Goal: Task Accomplishment & Management: Manage account settings

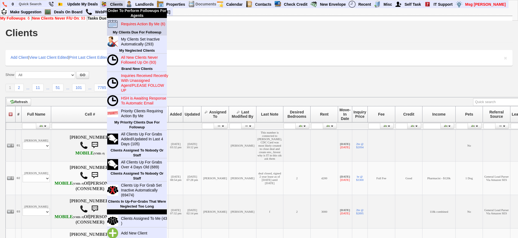
click at [129, 23] on blink "Requires Action By Me (6)" at bounding box center [143, 24] width 44 height 4
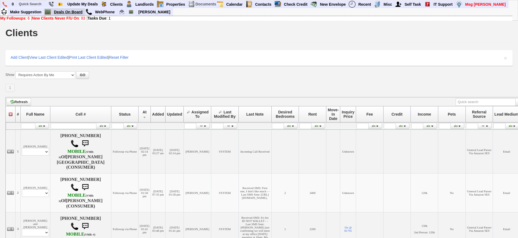
click at [70, 12] on link "Deals On Board" at bounding box center [68, 11] width 33 height 7
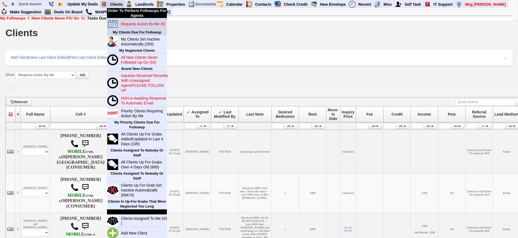
click at [140, 24] on blink "Requires Action By Me (6)" at bounding box center [143, 24] width 44 height 4
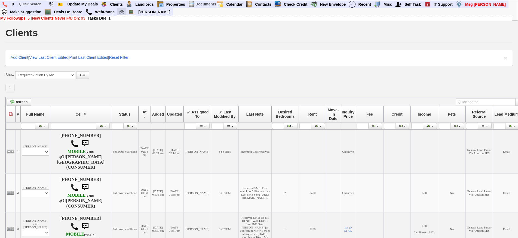
click at [121, 15] on link at bounding box center [121, 11] width 9 height 7
click at [35, 7] on input "text" at bounding box center [32, 4] width 30 height 7
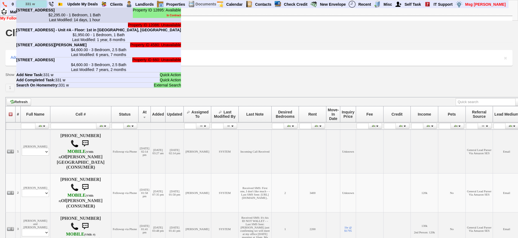
type input "331 w"
click at [47, 16] on li "Property ID 12895: Available In Contract 331 W Post Rd - Unit #A in White Plain…" at bounding box center [98, 15] width 165 height 15
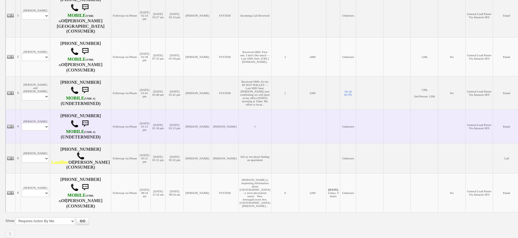
scroll to position [82, 0]
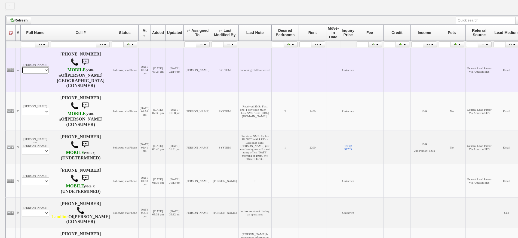
click at [36, 66] on select "Profile Edit Print Email Externally (Will Not Be Tracked In CRM) Closed Deals" at bounding box center [35, 70] width 27 height 8
select select "ChangeURL,/crm/custom/edit_client_form.php?redirect=%2Fcrm%2Fclients.php&id=143…"
click at [22, 66] on select "Profile Edit Print Email Externally (Will Not Be Tracked In CRM) Closed Deals" at bounding box center [35, 70] width 27 height 8
select select
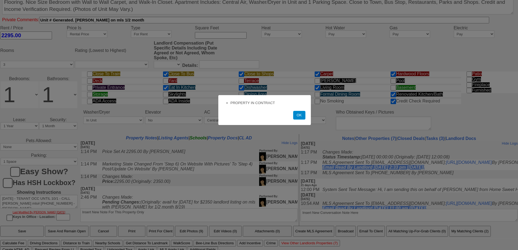
click at [299, 119] on button "OK" at bounding box center [299, 115] width 12 height 9
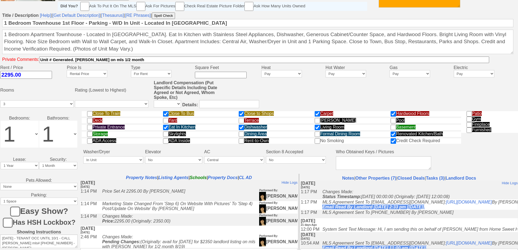
scroll to position [225, 0]
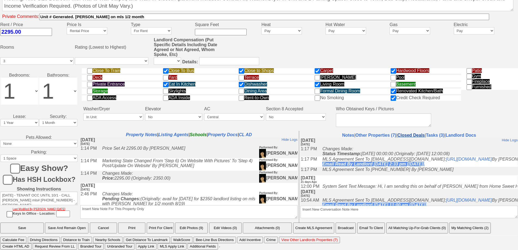
click at [405, 134] on link "Closed Deals" at bounding box center [410, 135] width 27 height 5
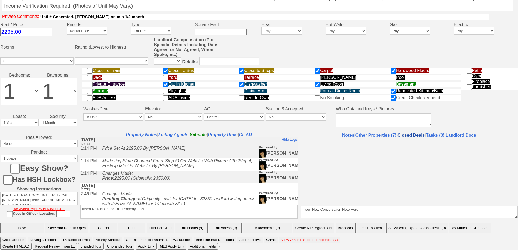
select select "50"
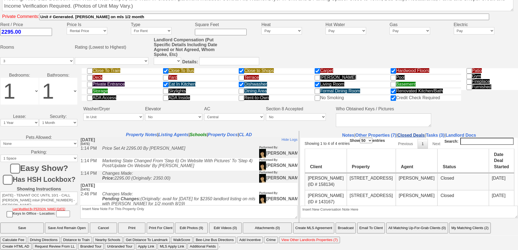
scroll to position [0, 0]
click at [489, 173] on td "October 3, 2024" at bounding box center [501, 181] width 25 height 17
click at [309, 180] on td "Donna Bitting (ID # 158134)" at bounding box center [326, 181] width 42 height 17
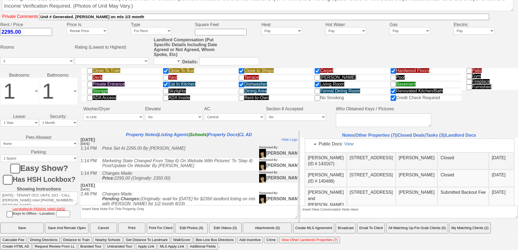
scroll to position [54, 0]
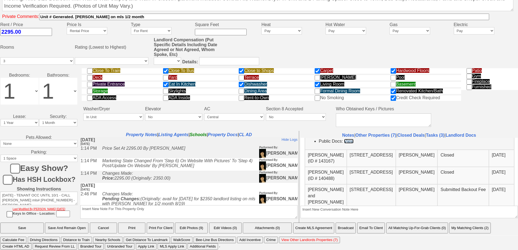
click at [347, 143] on link "View" at bounding box center [348, 141] width 9 height 5
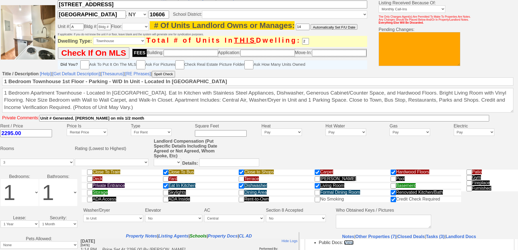
scroll to position [7, 0]
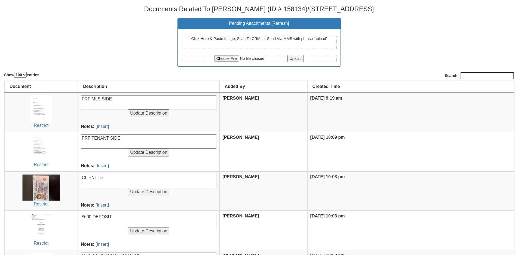
select select "100"
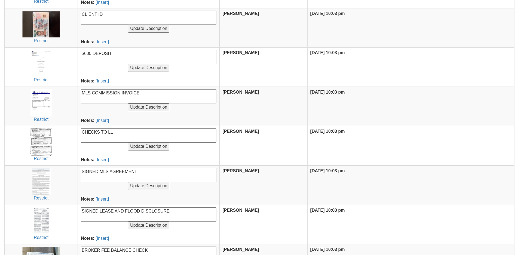
scroll to position [218, 0]
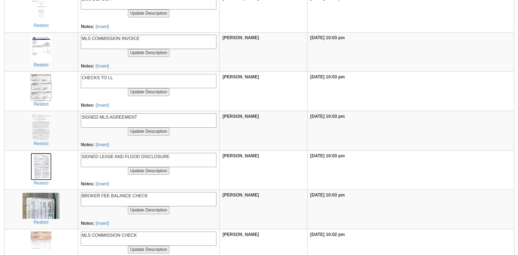
click at [51, 161] on img at bounding box center [41, 166] width 21 height 27
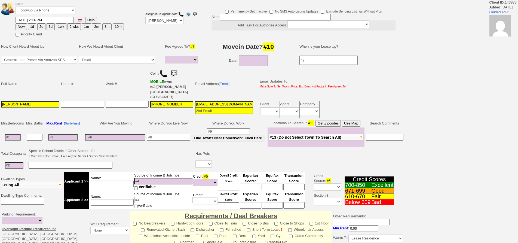
select select
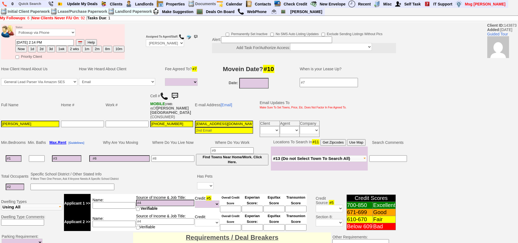
click at [164, 155] on input at bounding box center [172, 158] width 43 height 7
click at [207, 121] on input "4yzwnwt849r32i37fqawejkp1s2@convo.zillow.com" at bounding box center [224, 124] width 58 height 7
type input "lor.ri@aol.com"
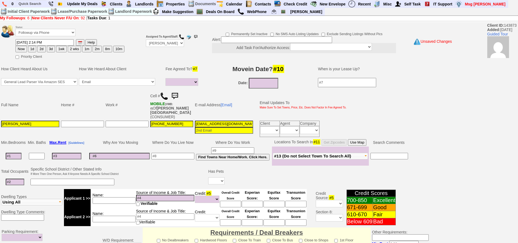
click at [219, 121] on input "lor.ri@aol.com" at bounding box center [224, 124] width 58 height 7
click at [218, 121] on input "lor.ri@aol.com" at bounding box center [224, 124] width 58 height 7
paste input "lor.ri@aol.com"
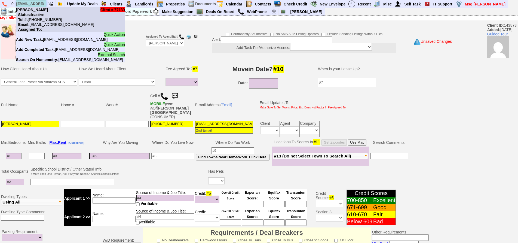
type input "lor.ri@aol.com"
click at [43, 13] on nobr "Status: Inactive" at bounding box center [30, 15] width 28 height 4
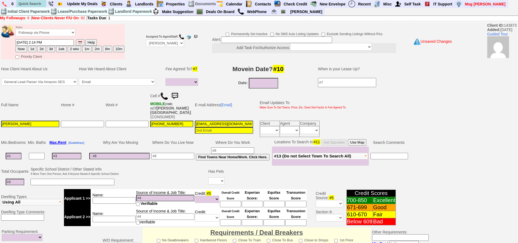
click at [19, 153] on input at bounding box center [14, 156] width 16 height 7
type input "1"
select select
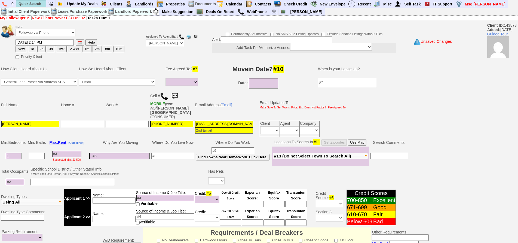
type input "1"
select select
click at [66, 151] on input at bounding box center [66, 154] width 29 height 7
type input "2"
select select
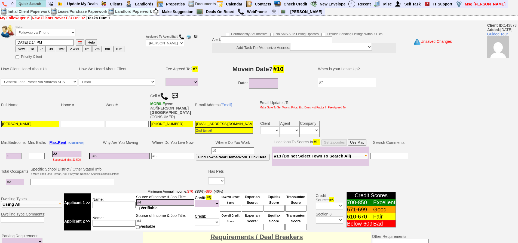
type input "220"
select select
type input "2200"
select select
type input "2200"
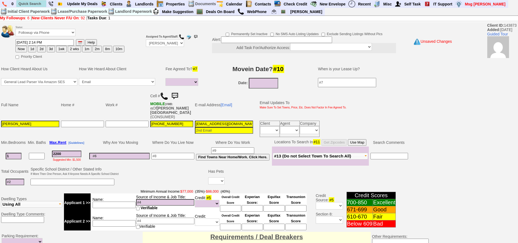
click at [19, 179] on input at bounding box center [15, 182] width 19 height 7
type input "2"
select select
type input "2"
click at [57, 179] on input at bounding box center [72, 182] width 84 height 7
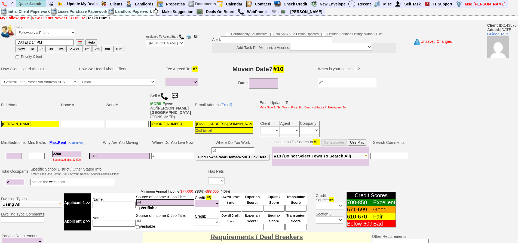
type input "son on the weekends"
click at [216, 177] on select "Yes No" at bounding box center [216, 180] width 16 height 7
select select "Yes"
click at [209, 177] on select "Yes No" at bounding box center [216, 180] width 16 height 7
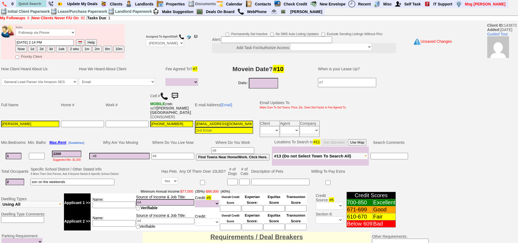
click at [181, 153] on input at bounding box center [172, 156] width 43 height 7
type input "the bronx"
click at [160, 180] on td at bounding box center [140, 177] width 41 height 22
click at [164, 177] on select "Yes No" at bounding box center [169, 180] width 16 height 7
select select "No"
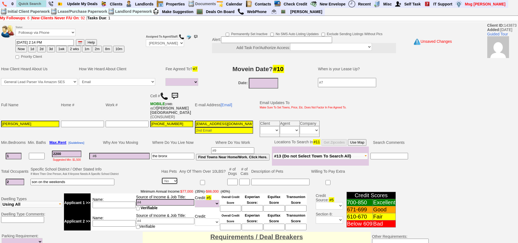
click at [162, 177] on select "Yes No" at bounding box center [169, 180] width 16 height 7
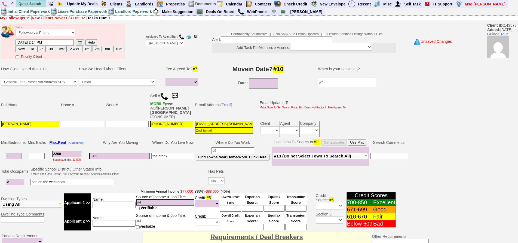
click at [364, 140] on button "Use Map" at bounding box center [357, 142] width 19 height 7
click at [68, 151] on input "2200" at bounding box center [66, 154] width 29 height 7
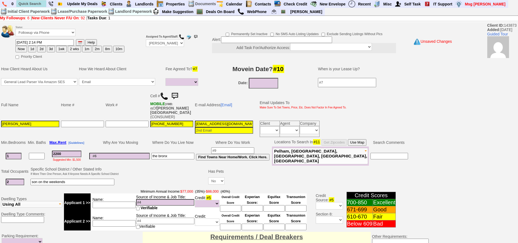
click at [33, 49] on button "1d" at bounding box center [32, 49] width 8 height 7
type input "09/27/2025 02:27 PM"
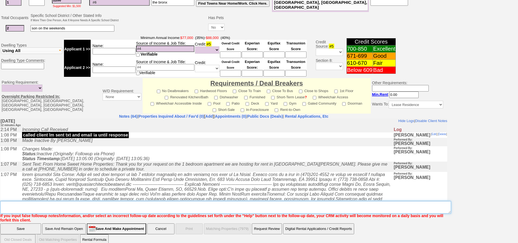
click at [177, 201] on textarea "Insert New Note Here" at bounding box center [225, 207] width 451 height 13
type textarea "send places fu"
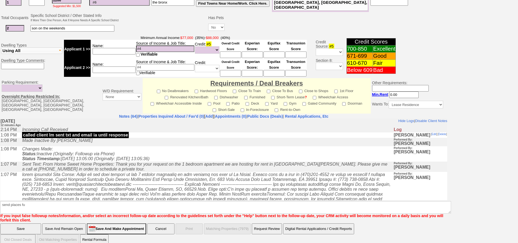
click input "Save" at bounding box center [20, 228] width 41 height 11
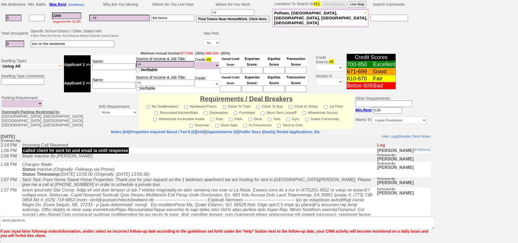
scroll to position [134, 0]
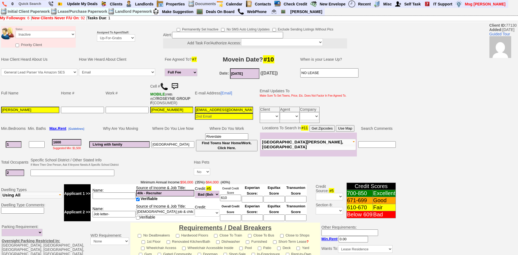
click at [223, 108] on input "Lor.Ri@aol.com" at bounding box center [224, 110] width 58 height 7
drag, startPoint x: 126, startPoint y: 37, endPoint x: 126, endPoint y: 40, distance: 3.3
click at [126, 37] on select "Up-For-Grabs ***** STAFF ***** Bob Bruno 914-419-3579 Cristy Liberto 914-486-10…" at bounding box center [116, 37] width 38 height 7
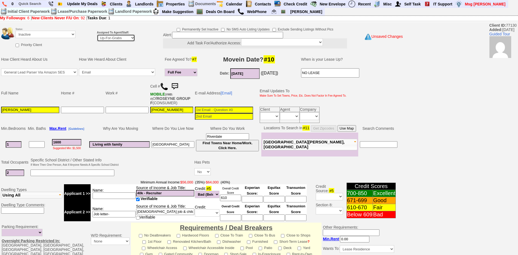
select select "148"
click at [97, 34] on select "Up-For-Grabs ***** STAFF ***** Bob Bruno 914-419-3579 Cristy Liberto 914-486-10…" at bounding box center [116, 37] width 38 height 7
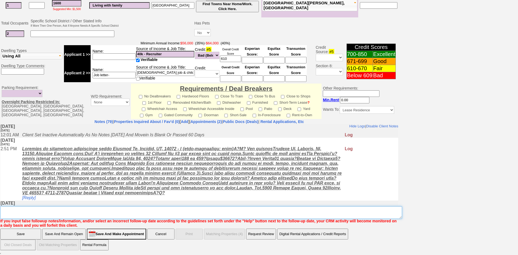
click at [317, 216] on textarea "Insert New Note Here" at bounding box center [201, 212] width 402 height 13
type textarea "dup card ia"
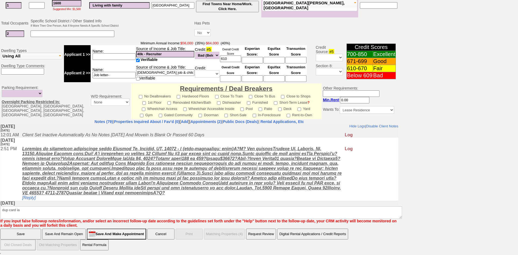
click input "Save" at bounding box center [20, 234] width 41 height 11
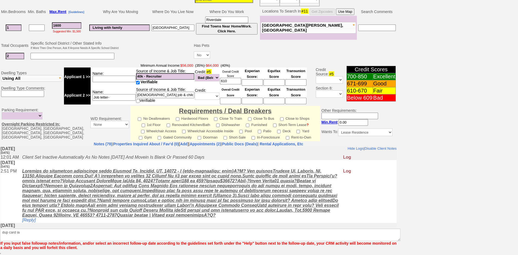
scroll to position [117, 0]
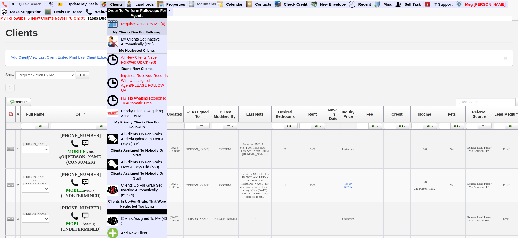
click at [126, 22] on blink "Requires Action By Me (6)" at bounding box center [143, 24] width 44 height 4
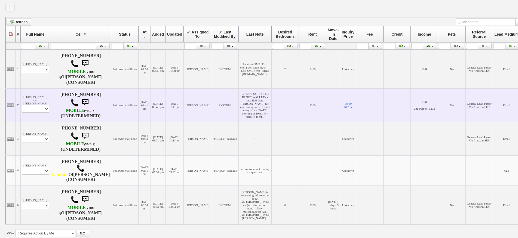
scroll to position [82, 0]
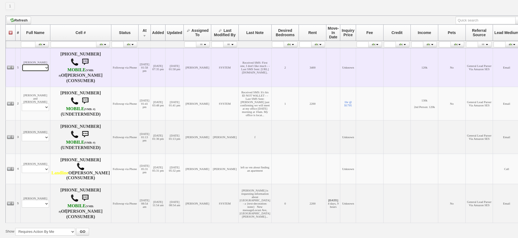
click at [40, 70] on select "Profile Edit Print Email Externally (Will Not Be Tracked In CRM) Closed Deals" at bounding box center [35, 68] width 27 height 8
select select "ChangeURL,/crm/custom/edit_client_form.php?redirect=%2Fcrm%2Fclients.php&id=143…"
click at [22, 68] on select "Profile Edit Print Email Externally (Will Not Be Tracked In CRM) Closed Deals" at bounding box center [35, 68] width 27 height 8
select select
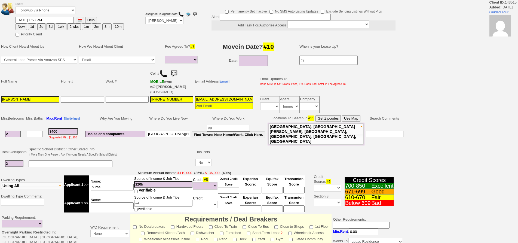
select select
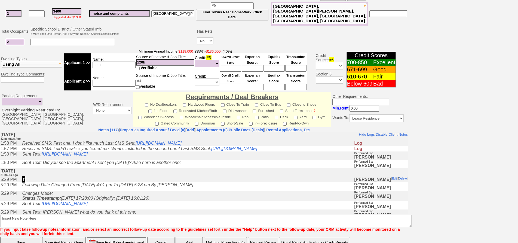
click at [123, 176] on td "[DATE] 21 hours Ago" at bounding box center [203, 172] width 407 height 8
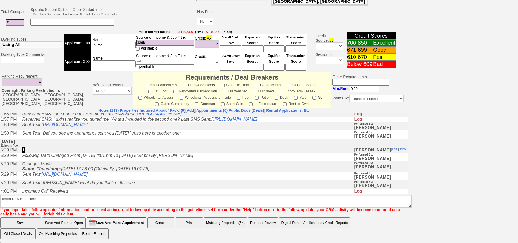
scroll to position [0, 0]
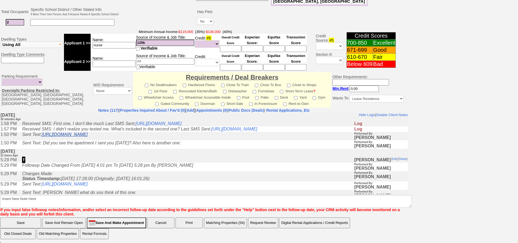
click at [88, 136] on link "https://hshprop.com/?section=view_property&isinternal=1&collection=371219&prope…" at bounding box center [65, 134] width 46 height 5
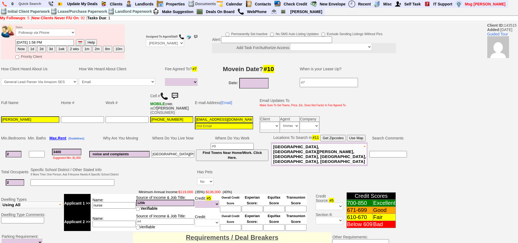
click at [177, 93] on img at bounding box center [174, 96] width 11 height 11
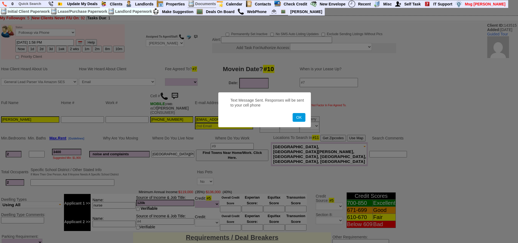
click at [293, 113] on button "OK" at bounding box center [299, 117] width 13 height 9
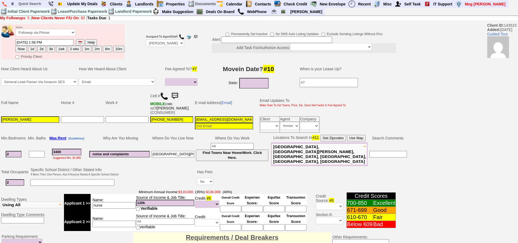
drag, startPoint x: 33, startPoint y: 48, endPoint x: 436, endPoint y: 66, distance: 403.0
click at [33, 48] on button "1d" at bounding box center [32, 49] width 8 height 7
type input "09/27/2025 02:30 PM"
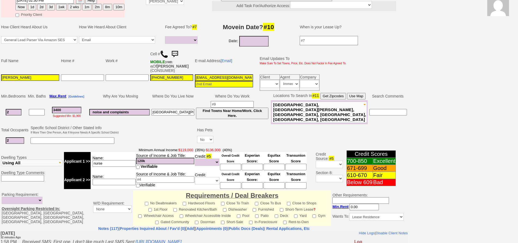
scroll to position [161, 0]
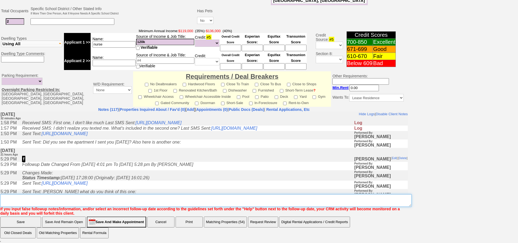
click at [196, 205] on textarea "Insert New Note Here" at bounding box center [205, 200] width 411 height 13
type textarea "utlities at 23 young"
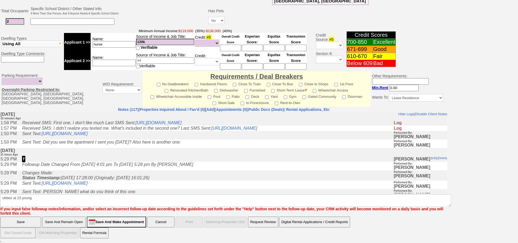
click input "Save" at bounding box center [20, 221] width 41 height 11
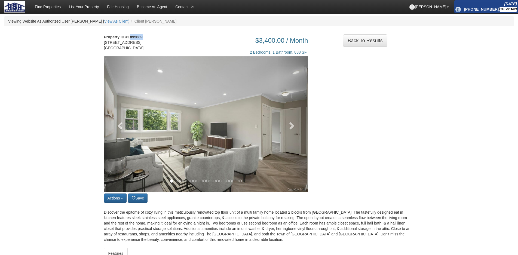
drag, startPoint x: 130, startPoint y: 35, endPoint x: 149, endPoint y: 35, distance: 18.5
click at [149, 35] on div "Property ID #L895689 [STREET_ADDRESS]" at bounding box center [126, 45] width 53 height 22
copy strong "895689"
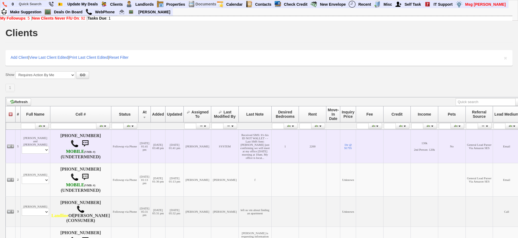
scroll to position [102, 0]
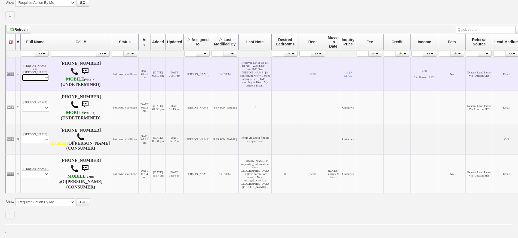
click at [38, 74] on select "Profile Edit Print Email Externally (Will Not Be Tracked In CRM) Closed Deals" at bounding box center [35, 78] width 27 height 8
select select "ChangeURL,/crm/custom/edit_client_form.php?redirect=%2Fcrm%2Fclients.php&id=166…"
click at [22, 74] on select "Profile Edit Print Email Externally (Will Not Be Tracked In CRM) Closed Deals" at bounding box center [35, 78] width 27 height 8
select select
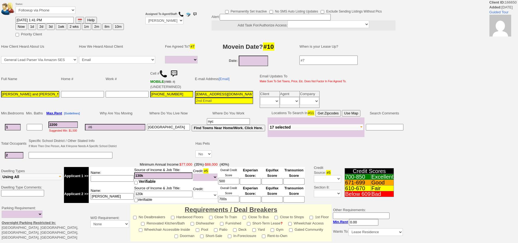
select select
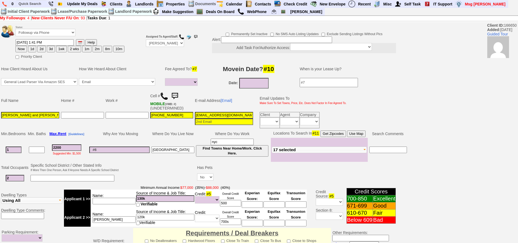
click at [173, 94] on img at bounding box center [174, 96] width 11 height 11
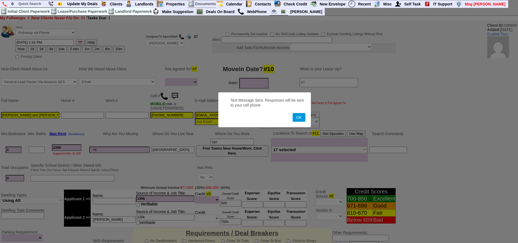
click at [293, 113] on button "OK" at bounding box center [299, 117] width 13 height 9
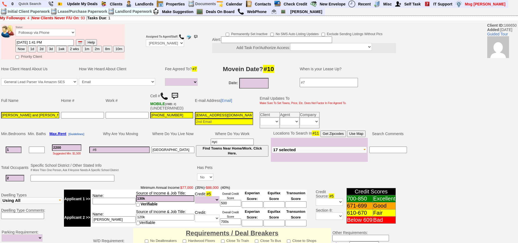
click at [52, 48] on button "3d" at bounding box center [51, 49] width 8 height 7
type input "09/29/2025 02:34 PM"
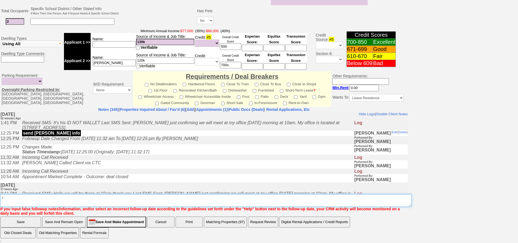
click at [205, 198] on textarea "Insert New Note Here" at bounding box center [205, 200] width 411 height 13
type textarea "f"
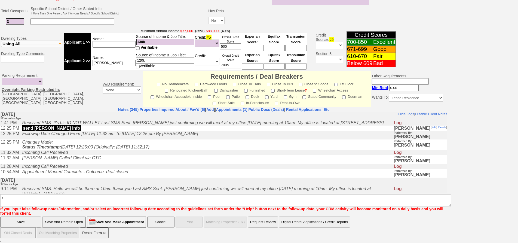
scroll to position [130, 0]
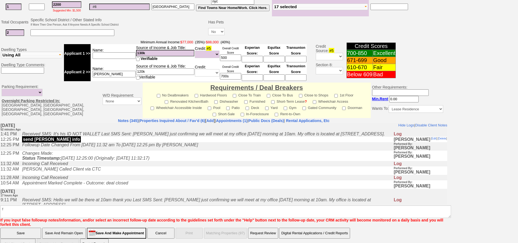
click input "Save" at bounding box center [20, 233] width 41 height 11
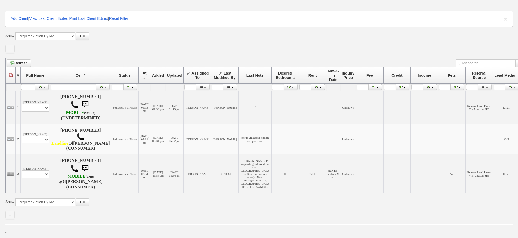
scroll to position [53, 0]
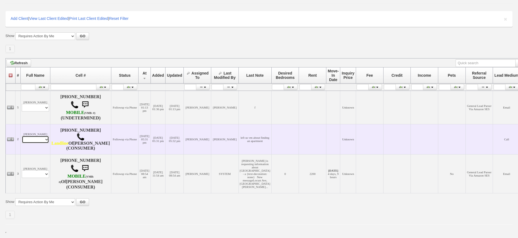
click at [31, 136] on select "Profile Edit Print Closed Deals" at bounding box center [35, 140] width 27 height 8
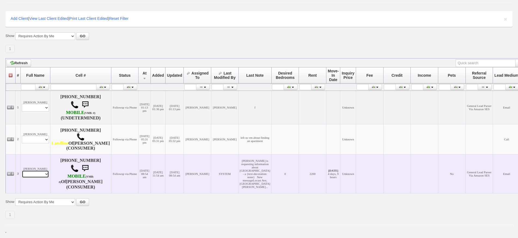
click at [38, 170] on select "Profile Edit Print Email Externally (Will Not Be Tracked In CRM) Closed Deals" at bounding box center [35, 174] width 27 height 8
select select "ChangeURL,/crm/custom/edit_client_form.php?redirect=%2Fcrm%2Fclients.php&id=167…"
click at [22, 170] on select "Profile Edit Print Email Externally (Will Not Be Tracked In CRM) Closed Deals" at bounding box center [35, 174] width 27 height 8
select select
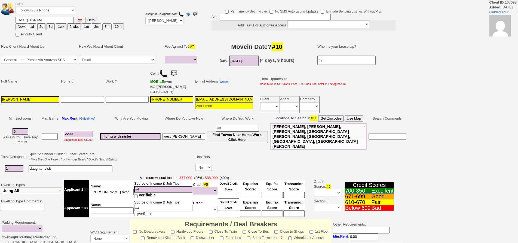
select select
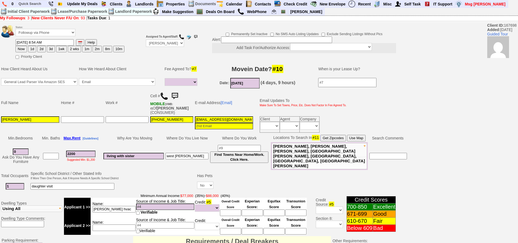
click at [166, 97] on img at bounding box center [164, 96] width 8 height 8
click at [49, 50] on button "3d" at bounding box center [51, 49] width 8 height 7
type input "09/29/2025 02:35 PM"
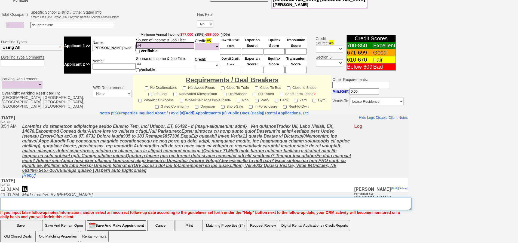
click at [225, 198] on textarea "Insert New Note Here" at bounding box center [205, 204] width 411 height 13
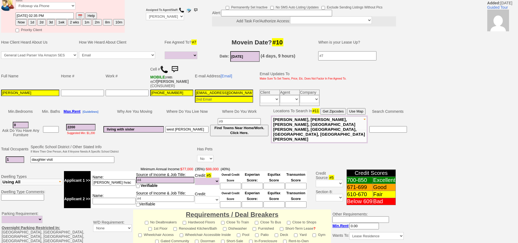
scroll to position [0, 0]
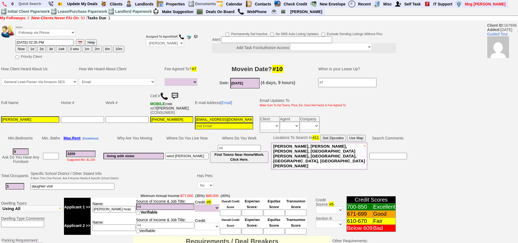
type textarea "on vacation back monday"
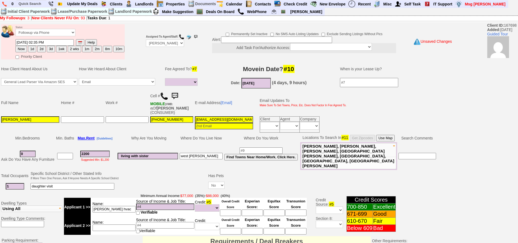
click at [461, 143] on div "Status: Followup via Phone Followup via Email Followup When Section 8 Property …" at bounding box center [259, 213] width 518 height 380
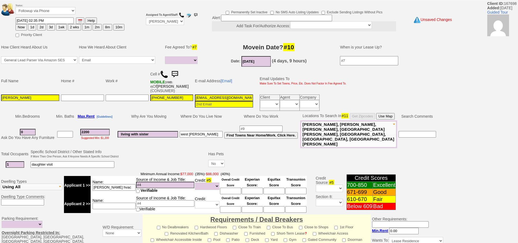
scroll to position [154, 0]
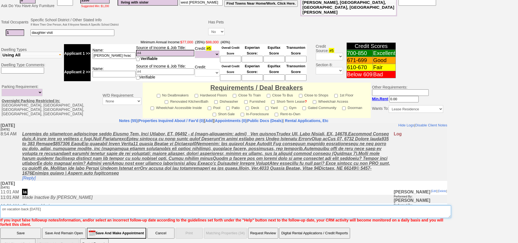
click at [40, 205] on textarea "Insert New Note Here" at bounding box center [225, 211] width 451 height 13
click at [45, 205] on textarea "Insert New Note Here" at bounding box center [225, 211] width 451 height 13
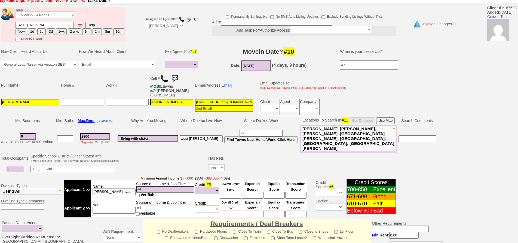
click at [41, 31] on button "2d" at bounding box center [41, 31] width 8 height 7
type input "09/28/2025 02:35 PM"
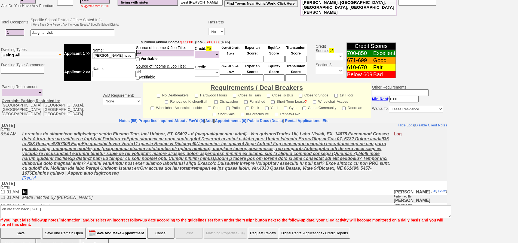
click at [22, 228] on input "Save" at bounding box center [20, 233] width 41 height 11
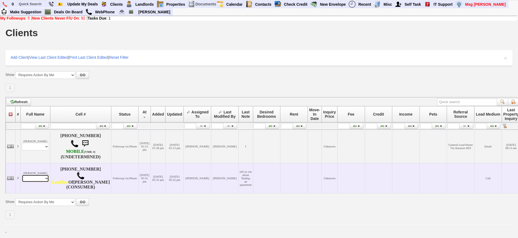
click at [44, 181] on select "Profile Edit Print Closed Deals" at bounding box center [35, 179] width 27 height 8
select select "ChangeURL,/crm/custom/edit_client_form.php?redirect=%2Fcrm%2Fclients.php&id=168…"
click at [22, 177] on select "Profile Edit Print Closed Deals" at bounding box center [35, 179] width 27 height 8
select select
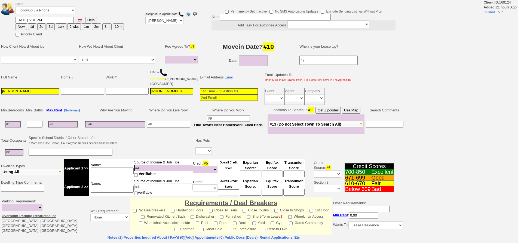
select select
click at [164, 72] on img at bounding box center [163, 72] width 8 height 8
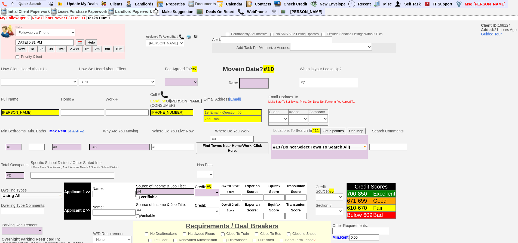
click at [19, 150] on input at bounding box center [14, 147] width 16 height 7
type input "1"
select select
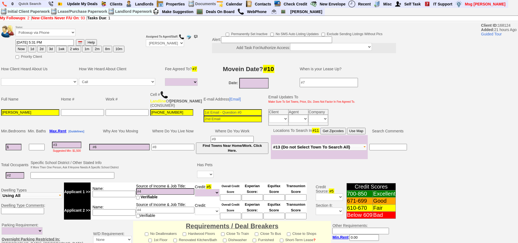
drag, startPoint x: 19, startPoint y: 152, endPoint x: 0, endPoint y: 143, distance: 21.3
click at [0, 143] on td "Min. Bedrooms Min. Baths Max. Rent [Guidelines] Why Are You Moving Where Do You…" at bounding box center [204, 143] width 408 height 33
type input "0"
select select
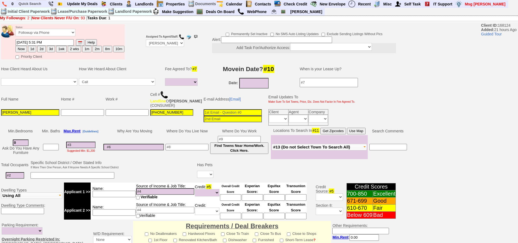
type input "0"
click at [20, 176] on td at bounding box center [14, 175] width 29 height 11
select select
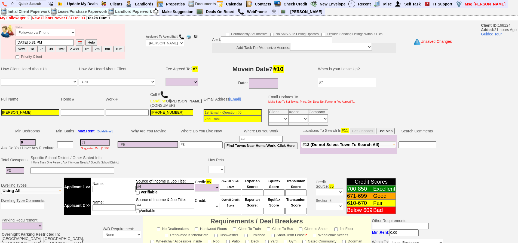
click at [18, 176] on td at bounding box center [14, 170] width 29 height 11
click at [19, 174] on input at bounding box center [15, 170] width 19 height 7
click at [190, 148] on input at bounding box center [201, 144] width 43 height 7
type input "e"
type input "peekskill"
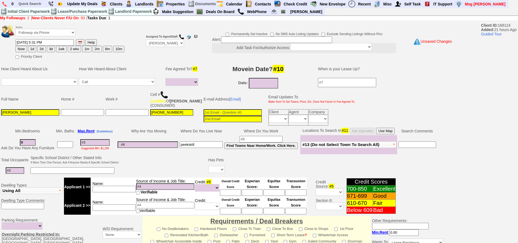
click at [100, 146] on input at bounding box center [94, 142] width 29 height 7
type input "23"
select select
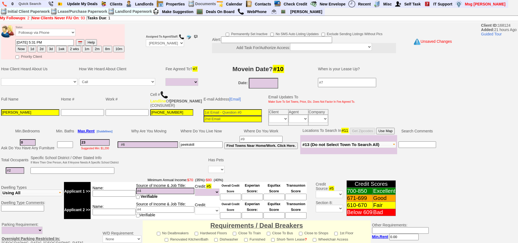
type input "230"
select select
type input "2300"
select select
type input "2300"
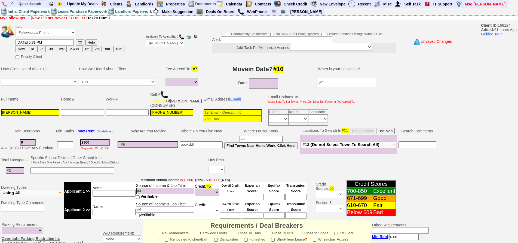
select select
click at [24, 175] on td at bounding box center [14, 170] width 29 height 11
click at [403, 133] on td "Search Comments" at bounding box center [417, 131] width 40 height 8
click at [388, 134] on button "Use Map" at bounding box center [385, 131] width 19 height 7
click at [345, 145] on td "Fleetwood Pelham New Rochelle Larchmont Mamaroneck Harrison Rye Port Chester Ry…" at bounding box center [348, 144] width 97 height 19
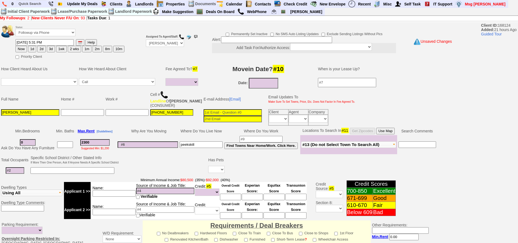
click at [343, 147] on span "#13 (Do not Select Town To Search All)" at bounding box center [340, 144] width 77 height 5
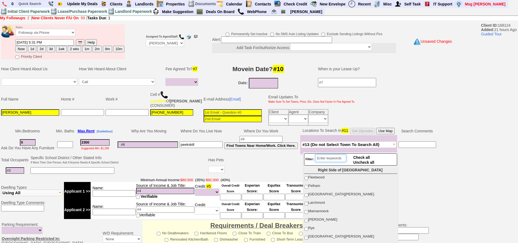
click at [325, 158] on input "search" at bounding box center [330, 158] width 31 height 8
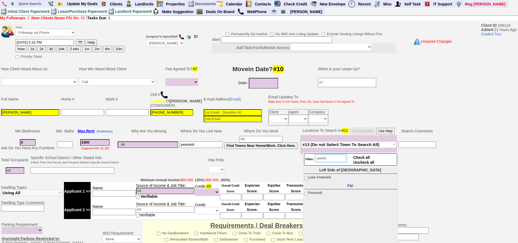
type input "peeks"
click at [312, 192] on span "Peekskill" at bounding box center [315, 193] width 14 height 4
click at [308, 192] on input "Peekskill" at bounding box center [307, 194] width 4 height 4
checkbox input "true"
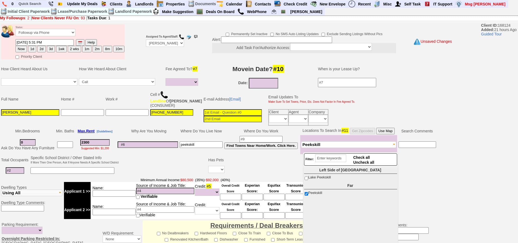
click at [19, 174] on input at bounding box center [15, 170] width 19 height 7
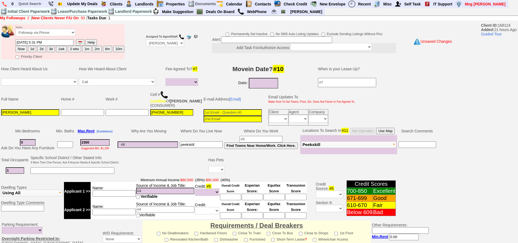
type input "1"
click at [280, 39] on input at bounding box center [276, 39] width 111 height 7
type input "fu when available"
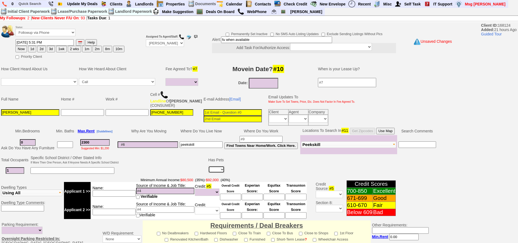
click at [215, 173] on select "Yes No" at bounding box center [216, 169] width 16 height 7
select select "No"
click at [209, 170] on select "Yes No" at bounding box center [216, 169] width 16 height 7
click at [142, 154] on td at bounding box center [148, 144] width 62 height 19
click at [143, 153] on td at bounding box center [148, 144] width 62 height 19
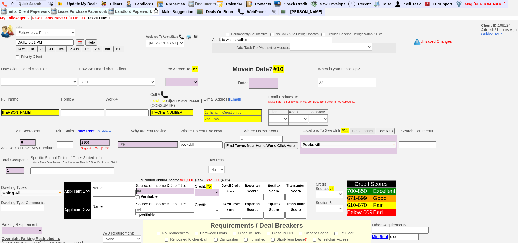
click at [144, 148] on input at bounding box center [148, 144] width 60 height 7
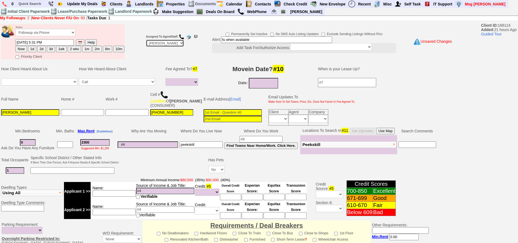
click at [167, 43] on select "Up-For-Grabs ***** STAFF ***** Bob Bruno 914-419-3579 Cristy Liberto 914-486-10…" at bounding box center [165, 42] width 38 height 7
click at [146, 39] on select "Up-For-Grabs ***** STAFF ***** Bob Bruno 914-419-3579 Cristy Liberto 914-486-10…" at bounding box center [165, 42] width 38 height 7
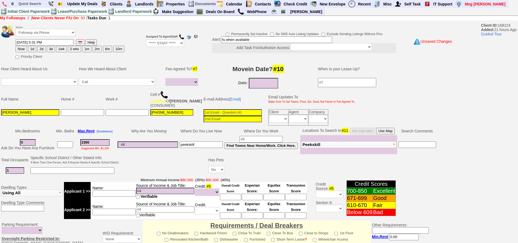
click at [235, 116] on input at bounding box center [233, 112] width 58 height 7
click at [165, 42] on select "Up-For-Grabs ***** STAFF ***** Bob Bruno 914-419-3579 Cristy Liberto 914-486-10…" at bounding box center [165, 42] width 38 height 7
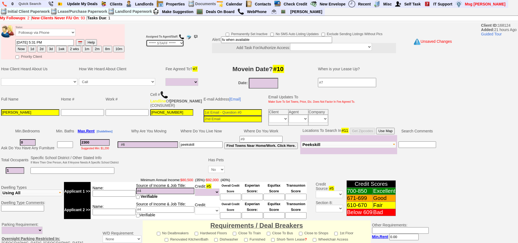
select select "Up-For-Grabs"
click at [146, 39] on select "Up-For-Grabs ***** STAFF ***** Bob Bruno 914-419-3579 Cristy Liberto 914-486-10…" at bounding box center [165, 42] width 38 height 7
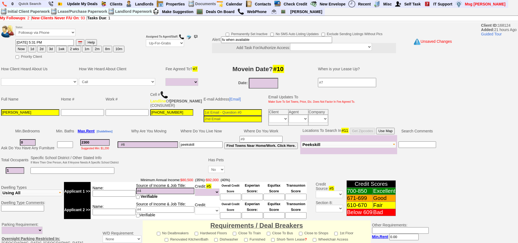
click at [129, 69] on td "How We Heard About Client" at bounding box center [119, 69] width 83 height 16
click at [206, 116] on input at bounding box center [233, 112] width 58 height 7
type input "___-___-____"
click at [118, 116] on input "___-___-____" at bounding box center [127, 112] width 43 height 7
click at [161, 116] on input "914-402-4528" at bounding box center [171, 112] width 43 height 7
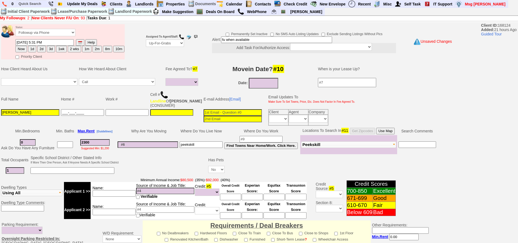
click at [97, 116] on input "___-___-____" at bounding box center [82, 112] width 43 height 7
paste input "914-402-4528"
type input "914-402-4528"
type input "___-___-____"
click at [152, 116] on input "___-___-____" at bounding box center [171, 112] width 43 height 7
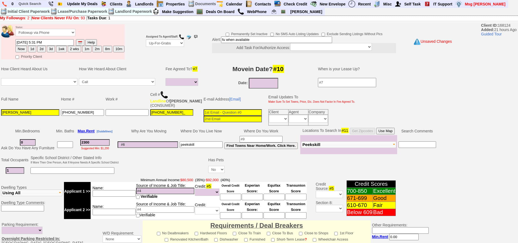
type input "914-930-0037"
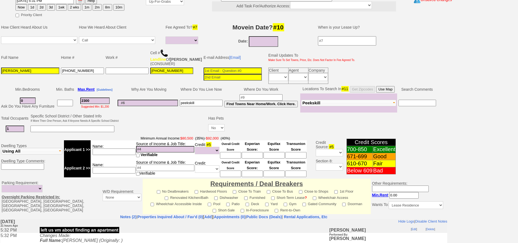
scroll to position [151, 0]
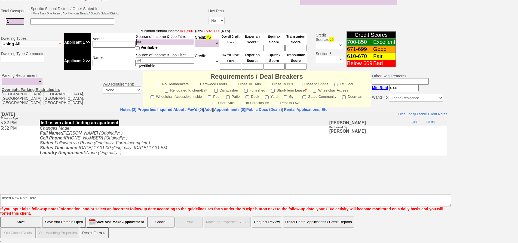
click at [71, 219] on input "Save And Remain Open" at bounding box center [64, 221] width 44 height 11
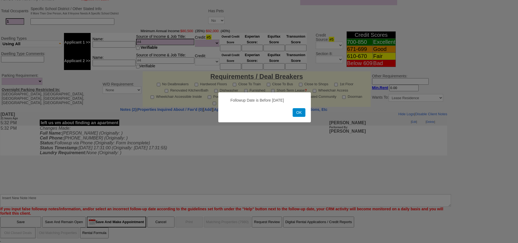
click at [298, 115] on button "OK" at bounding box center [299, 112] width 13 height 9
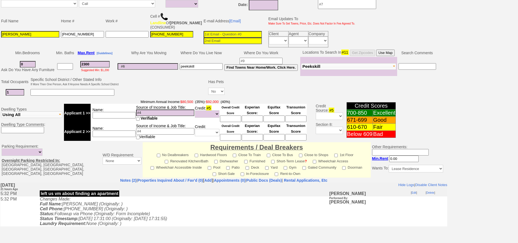
scroll to position [15, 0]
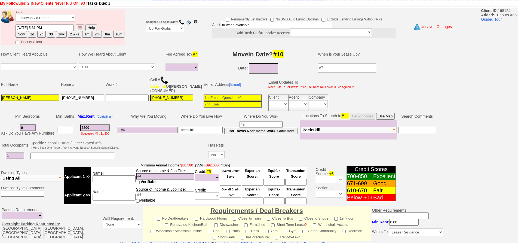
click at [22, 34] on button "Now" at bounding box center [21, 34] width 11 height 7
type input "09/26/2025 02:38 PM"
click at [50, 16] on select "Followup via Phone Followup via Email Followup When Section 8 Property Found De…" at bounding box center [46, 17] width 60 height 7
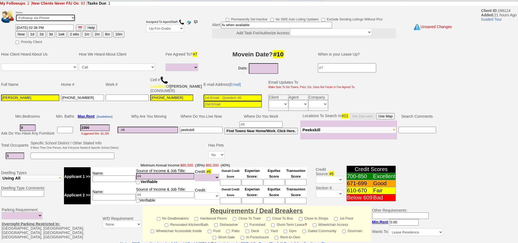
select select "Inactive"
click at [16, 14] on select "Followup via Phone Followup via Email Followup When Section 8 Property Found De…" at bounding box center [46, 17] width 60 height 7
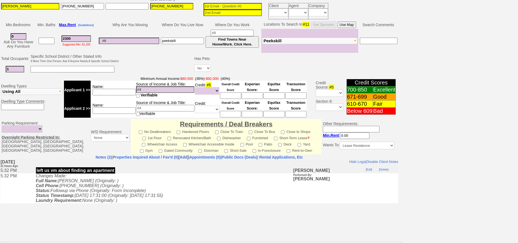
scroll to position [149, 0]
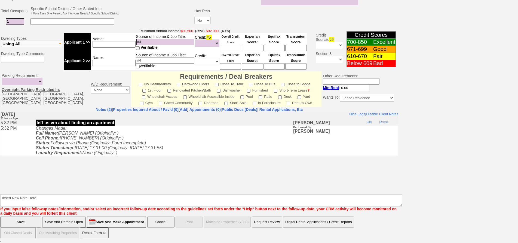
click at [68, 222] on input "Save And Remain Open" at bounding box center [64, 221] width 44 height 11
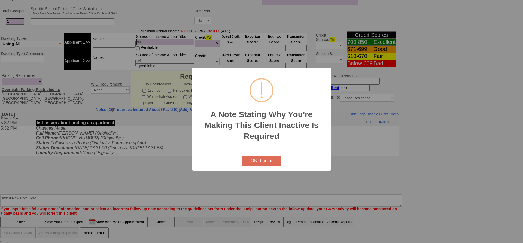
click at [247, 170] on div "A Note Stating Why You're Making This Client Inactive Is Required ! Not valid! …" at bounding box center [261, 119] width 139 height 102
click at [248, 166] on div "A Note Stating Why You're Making This Client Inactive Is Required ! Not valid! …" at bounding box center [261, 119] width 139 height 102
click at [249, 163] on button "OK, I got it" at bounding box center [261, 160] width 39 height 10
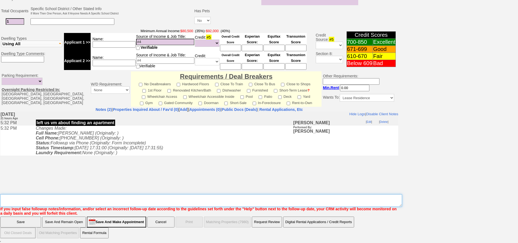
click at [198, 201] on textarea "Insert New Note Here" at bounding box center [201, 200] width 402 height 13
type textarea "fu when available"
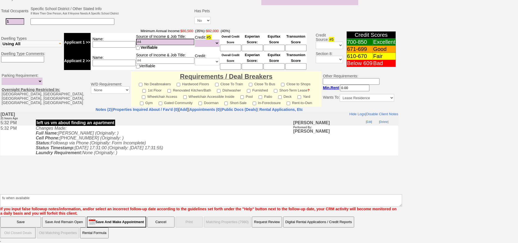
click input "Save" at bounding box center [20, 221] width 41 height 11
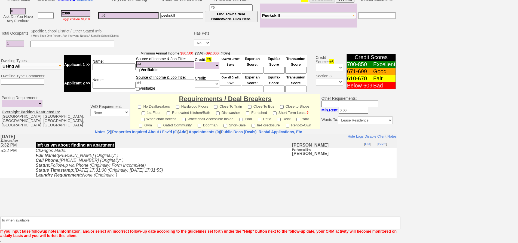
scroll to position [127, 0]
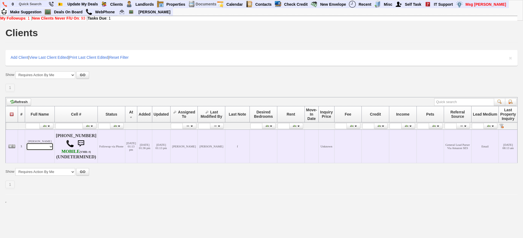
click at [34, 149] on select "Profile Edit Print Email Externally (Will Not Be Tracked In CRM) Closed Deals" at bounding box center [39, 147] width 27 height 8
select select "ChangeURL,/crm/custom/edit_client_form.php?redirect=%2Fcrm%2Fclients.php&id=166…"
click at [26, 145] on select "Profile Edit Print Email Externally (Will Not Be Tracked In CRM) Closed Deals" at bounding box center [39, 147] width 27 height 8
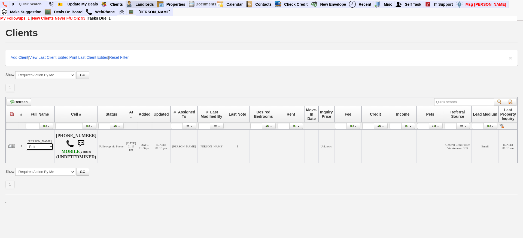
select select
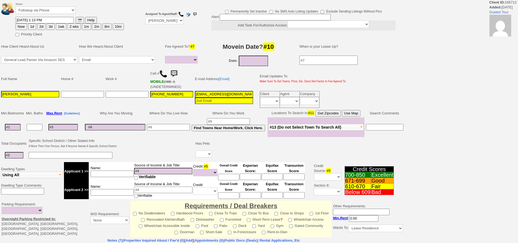
select select
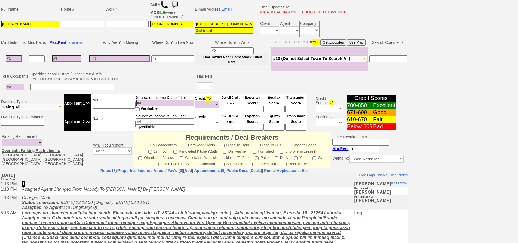
scroll to position [152, 0]
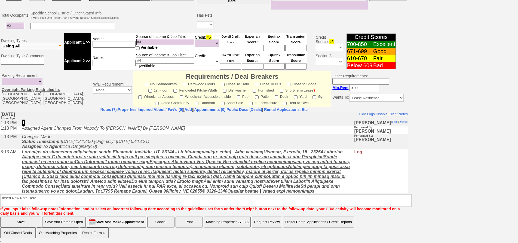
click at [128, 172] on u at bounding box center [186, 171] width 328 height 44
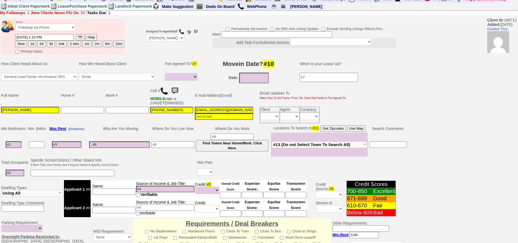
scroll to position [0, 0]
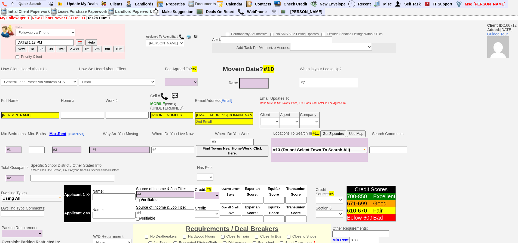
click at [165, 96] on img at bounding box center [164, 96] width 8 height 8
click at [254, 85] on input "09/26/2025" at bounding box center [253, 83] width 29 height 11
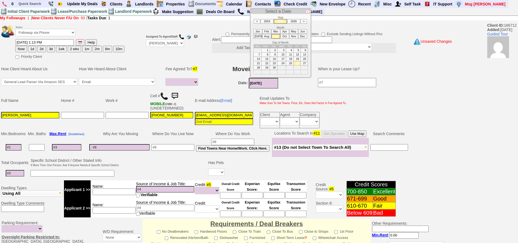
click at [293, 38] on li "Nov" at bounding box center [293, 36] width 9 height 5
click at [304, 48] on td "1" at bounding box center [304, 50] width 7 height 4
type input "11/01/2025"
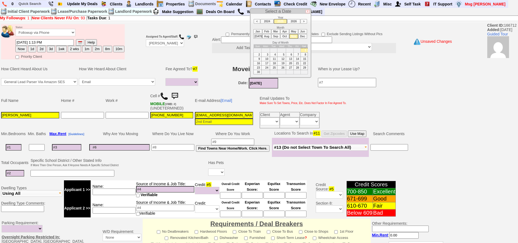
click at [16, 146] on input at bounding box center [14, 147] width 16 height 7
type input "1"
select select
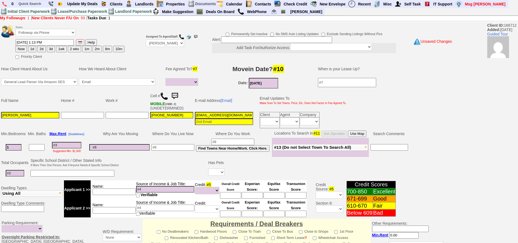
type input "1"
select select
click at [19, 175] on input at bounding box center [15, 173] width 19 height 7
type input "2"
click at [37, 176] on input at bounding box center [72, 173] width 84 height 7
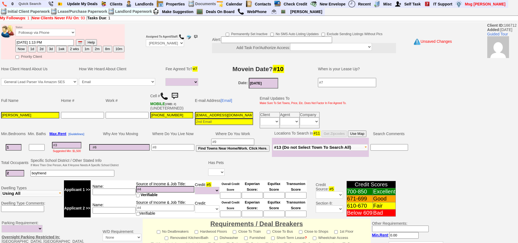
type input "boyfriend"
click at [209, 173] on select "Yes No" at bounding box center [216, 171] width 16 height 7
click at [209, 168] on select "Yes No" at bounding box center [216, 171] width 16 height 7
click at [76, 144] on input at bounding box center [66, 145] width 29 height 7
click at [216, 171] on select "Yes No" at bounding box center [216, 171] width 16 height 7
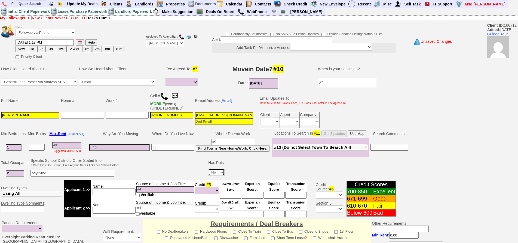
select select "Yes"
click at [209, 168] on select "Yes No" at bounding box center [216, 171] width 16 height 7
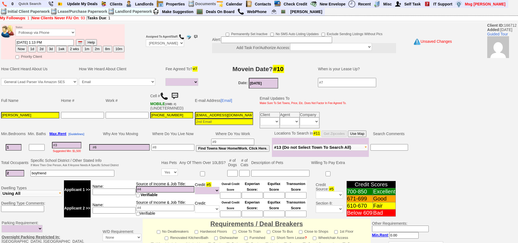
click at [230, 173] on input at bounding box center [232, 173] width 10 height 7
type input "1"
click at [259, 172] on input at bounding box center [280, 173] width 58 height 7
type input "puppy"
click at [204, 117] on input "344y51g6gq5c1iaxzaek0f59e5@convo.zillow.com" at bounding box center [224, 115] width 58 height 7
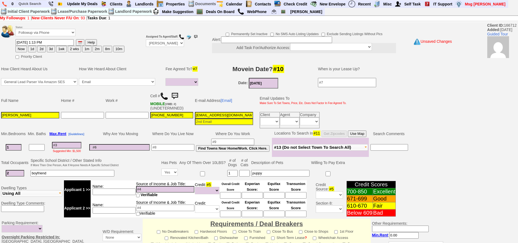
click at [204, 117] on input "344y51g6gq5c1iaxzaek0f59e5@convo.zillow.com" at bounding box center [224, 115] width 58 height 7
click at [75, 149] on div "Suggested Min: $1,500" at bounding box center [66, 150] width 39 height 4
click at [75, 147] on input at bounding box center [66, 145] width 29 height 7
type input "24"
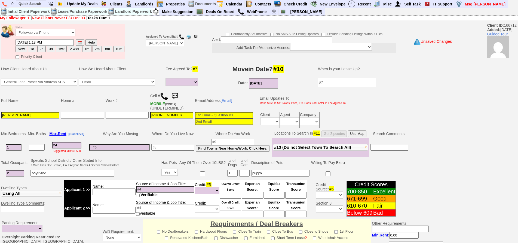
select select
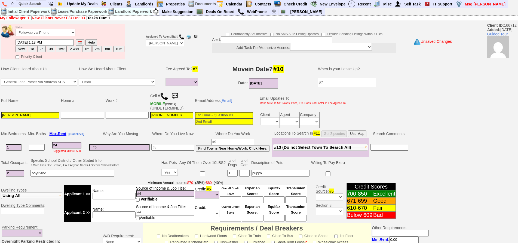
type input "240"
select select
type input "2400"
select select
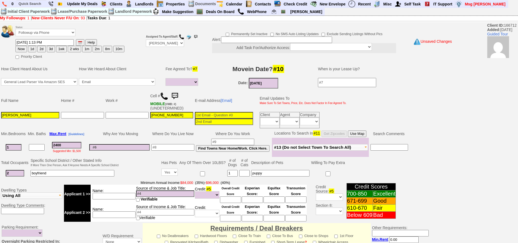
type input "2400"
select select
click at [169, 146] on input at bounding box center [172, 147] width 43 height 7
type input "mamaroneck"
click at [366, 136] on button "Use Map" at bounding box center [357, 133] width 19 height 7
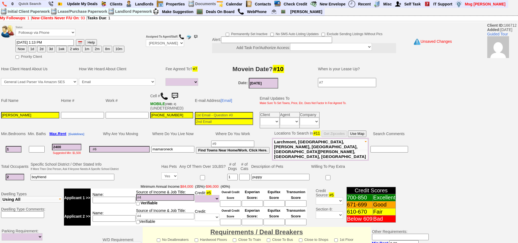
drag, startPoint x: 68, startPoint y: 144, endPoint x: 35, endPoint y: 141, distance: 33.0
click at [35, 141] on tr "1 2400 Suggested Min: $1,500 mamaroneck Find Towns Near Home/Work. Click Here." at bounding box center [204, 149] width 409 height 23
click at [157, 131] on td "Where Do You Live Now" at bounding box center [173, 134] width 45 height 8
click at [122, 147] on input at bounding box center [119, 149] width 60 height 7
click at [68, 144] on input "2400" at bounding box center [66, 147] width 29 height 7
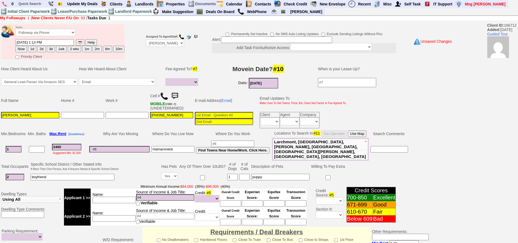
click at [112, 197] on input at bounding box center [114, 200] width 43 height 7
type input "boyfriend"
click at [152, 194] on input at bounding box center [165, 197] width 58 height 7
type input "78k"
drag, startPoint x: 68, startPoint y: 145, endPoint x: 28, endPoint y: 142, distance: 39.9
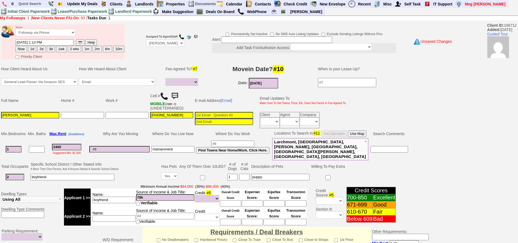
click at [28, 142] on tr "1 2400 Suggested Min: $1,500 mamaroneck Find Towns Near Home/Work. Click Here." at bounding box center [204, 149] width 409 height 23
type input "2"
select select
type input "220"
select select
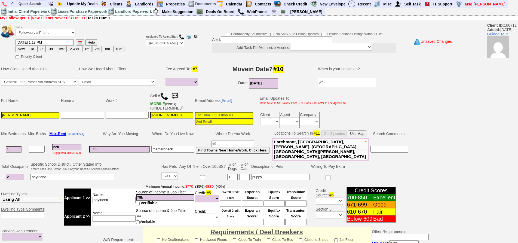
type input "2200"
select select
type input "2200"
select select
click at [231, 200] on input at bounding box center [230, 203] width 21 height 7
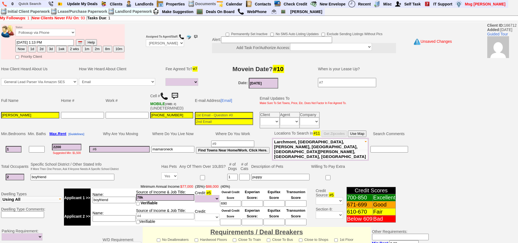
type input "690"
click at [79, 146] on input "2200" at bounding box center [66, 147] width 29 height 7
click at [134, 134] on td "Why Are You Moving" at bounding box center [119, 134] width 62 height 8
click at [63, 171] on td "boyfriend" at bounding box center [75, 176] width 90 height 11
drag, startPoint x: 17, startPoint y: 172, endPoint x: 0, endPoint y: 168, distance: 17.0
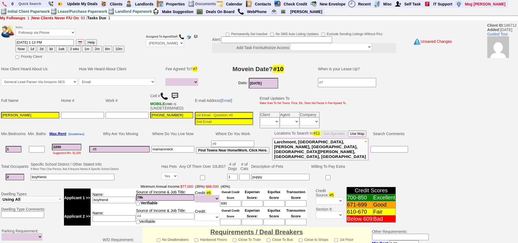
click at [0, 168] on td "Total Occupants Specific School District / Other Stated Info If More Then One P…" at bounding box center [224, 172] width 448 height 22
type input "3"
click at [66, 174] on input "boyfriend" at bounding box center [72, 177] width 84 height 7
type input "boyfriend + expecting"
click at [202, 117] on input at bounding box center [224, 115] width 58 height 7
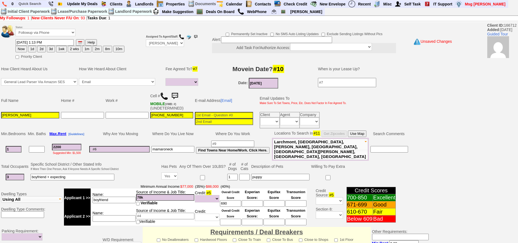
click at [206, 114] on input at bounding box center [224, 115] width 58 height 7
type input "servannathompson"
click at [122, 197] on input "boyfriend" at bounding box center [114, 200] width 43 height 7
click at [118, 215] on input at bounding box center [114, 218] width 43 height 7
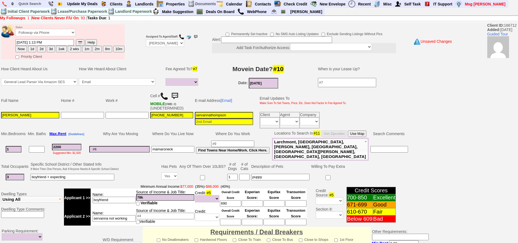
type input "servanna not working"
click at [227, 118] on input "servannathompson" at bounding box center [224, 115] width 58 height 7
type input "servannathompson@gmail.com"
click at [230, 67] on h3 "Movein Date? #10" at bounding box center [258, 69] width 107 height 10
click at [360, 133] on button "Use Map" at bounding box center [357, 133] width 19 height 7
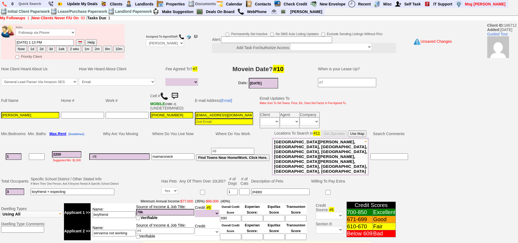
click at [126, 153] on input at bounding box center [119, 156] width 60 height 7
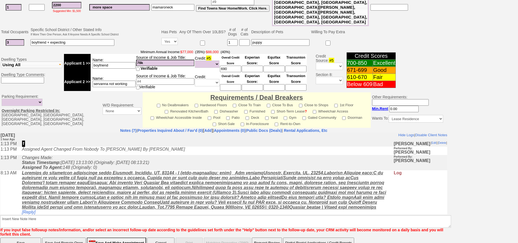
type input "more space"
click at [82, 237] on input "Save And Remain Open" at bounding box center [64, 242] width 44 height 11
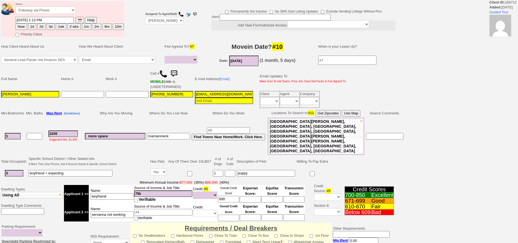
select select
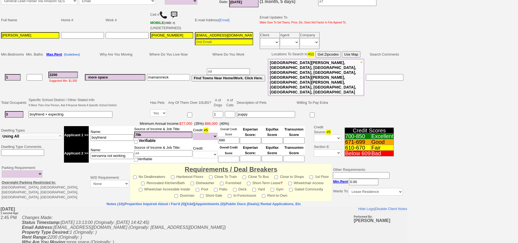
scroll to position [135, 0]
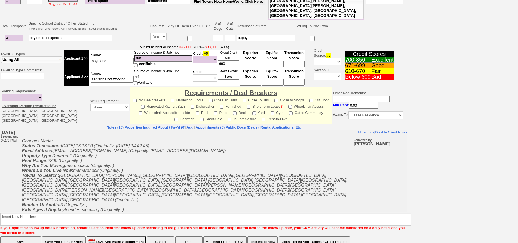
click at [209, 236] on button "Matching Properties (13)" at bounding box center [224, 241] width 43 height 11
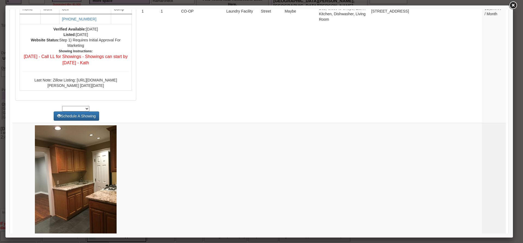
scroll to position [0, 0]
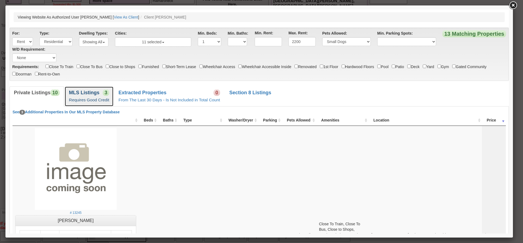
click at [102, 94] on link "MLS Listings 3 Requires Good Credit" at bounding box center [89, 96] width 49 height 20
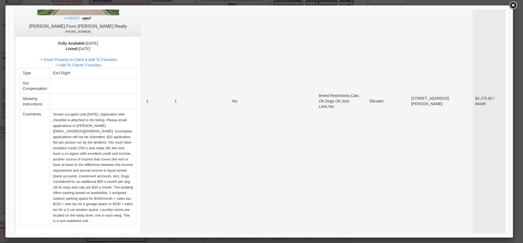
scroll to position [372, 0]
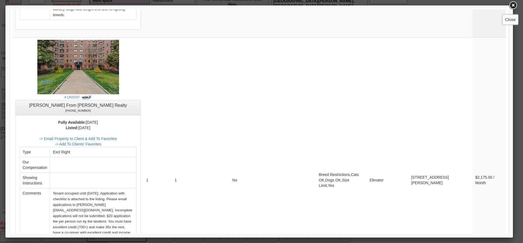
click at [516, 5] on link at bounding box center [513, 6] width 10 height 10
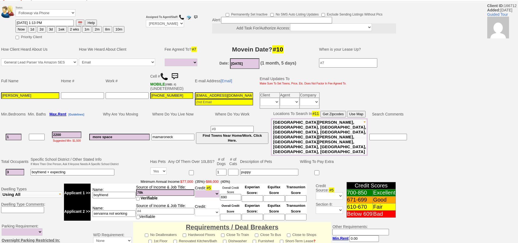
scroll to position [0, 0]
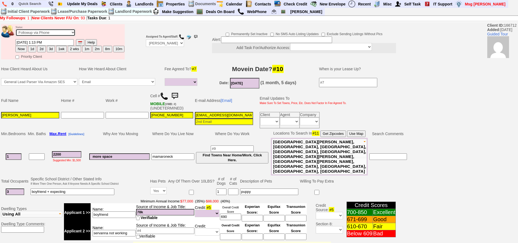
click at [38, 33] on select "Followup via Phone Followup via Email Followup When Section 8 Property Found De…" at bounding box center [46, 32] width 60 height 7
select select "Inactive"
click at [16, 29] on select "Followup via Phone Followup via Email Followup When Section 8 Property Found De…" at bounding box center [46, 32] width 60 height 7
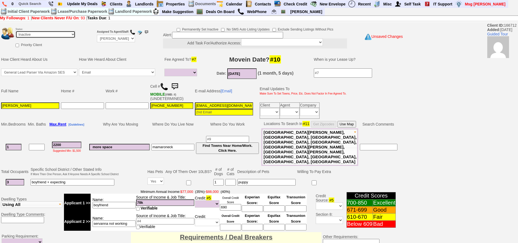
scroll to position [147, 0]
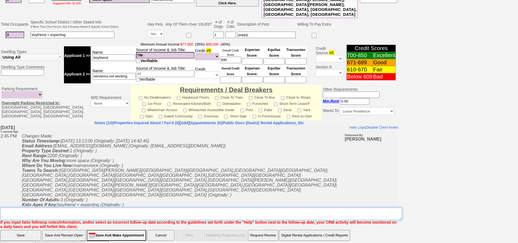
click at [120, 207] on textarea "Insert New Note Here" at bounding box center [201, 213] width 402 height 13
type textarea "[MEDICAL_DATA] and credit with dog ia"
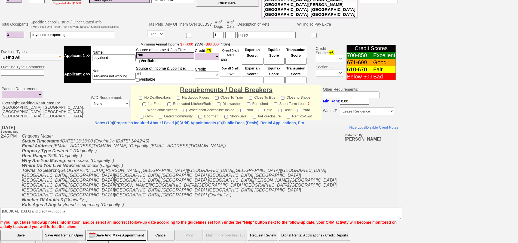
click input "Save" at bounding box center [20, 235] width 41 height 11
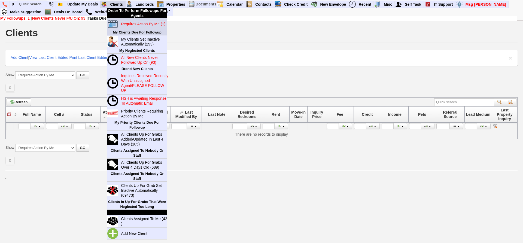
click at [139, 23] on blink "Requires Action By Me (1)" at bounding box center [143, 24] width 44 height 4
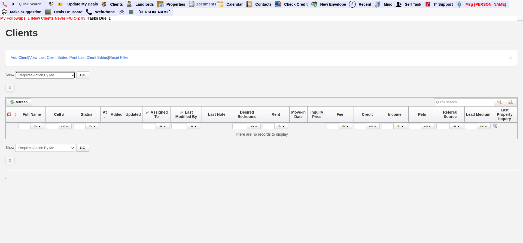
click at [42, 76] on select "All New Clients Never Followed-Up On ------------------------------------------…" at bounding box center [45, 75] width 60 height 8
select select "clients.php?partitionpage=Assigned+To+Me"
click at [15, 71] on select "All New Clients Never Followed-Up On ------------------------------------------…" at bounding box center [45, 75] width 60 height 8
click at [81, 78] on button "GO" at bounding box center [82, 75] width 13 height 8
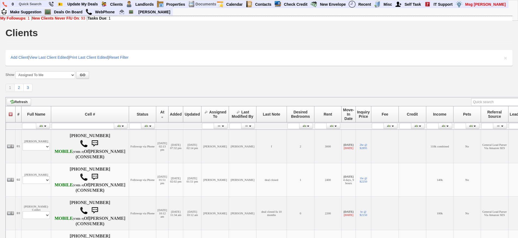
click at [127, 90] on div "1 2 3 Define page size" at bounding box center [258, 88] width 507 height 8
click at [30, 88] on link "3" at bounding box center [28, 88] width 9 height 8
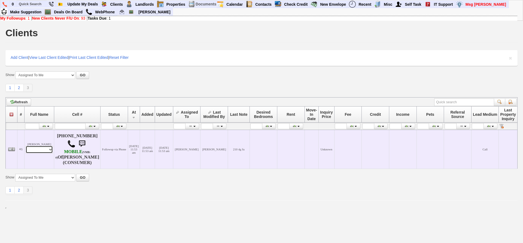
click at [36, 153] on select "Profile Edit Print Email Externally (Will Not Be Tracked In CRM) Closed Deals" at bounding box center [39, 150] width 27 height 8
select select "ChangeURL,/crm/custom/edit_client_form.php?redirect=%2Fcrm%2Fclients.php&id=168…"
click at [26, 148] on select "Profile Edit Print Email Externally (Will Not Be Tracked In CRM) Closed Deals" at bounding box center [39, 150] width 27 height 8
select select
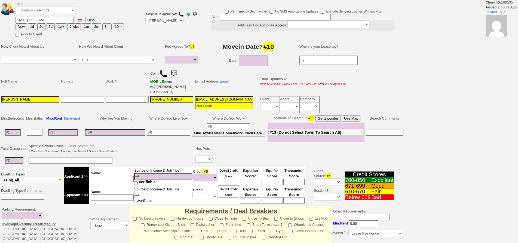
select select
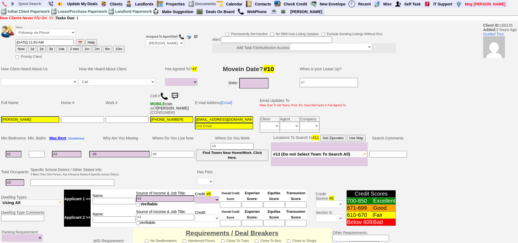
click at [164, 93] on img at bounding box center [164, 96] width 8 height 8
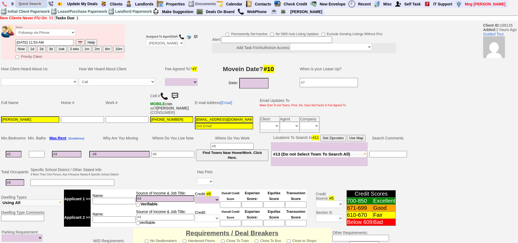
click at [34, 4] on input "text" at bounding box center [31, 3] width 30 height 7
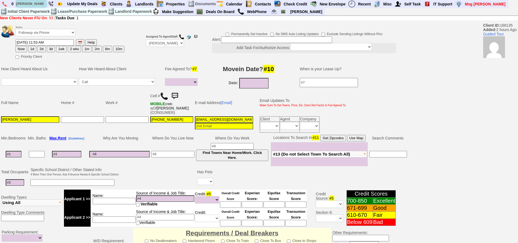
click at [41, 3] on input "[PERSON_NAME]" at bounding box center [31, 3] width 30 height 7
click at [38, 4] on input "[PERSON_NAME]" at bounding box center [31, 3] width 30 height 7
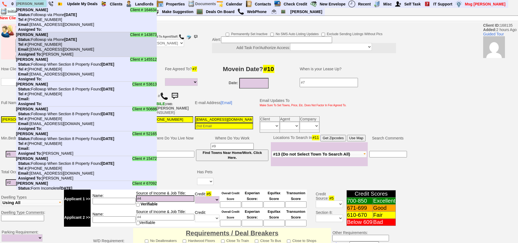
type input "[PERSON_NAME]"
click at [58, 51] on li "Client # 143873 [PERSON_NAME] Status: Followup via Phone [DATE] Tel #: [PHONE_N…" at bounding box center [86, 44] width 141 height 25
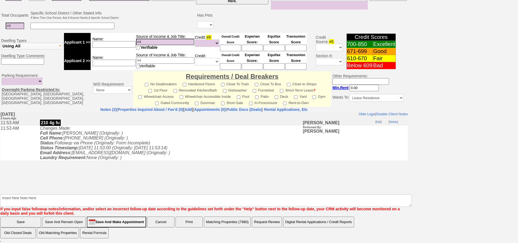
scroll to position [157, 0]
click at [53, 160] on b "Laundry Requirement:" at bounding box center [63, 157] width 47 height 5
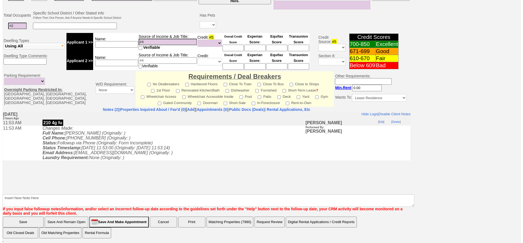
scroll to position [48, 0]
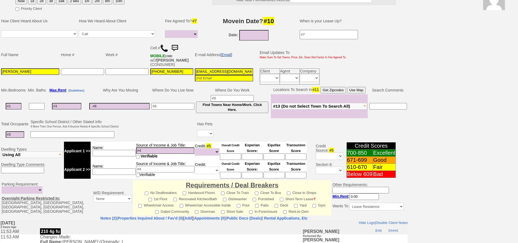
click at [229, 56] on link "[Email]" at bounding box center [226, 55] width 12 height 4
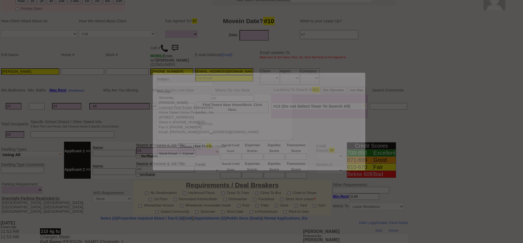
scroll to position [0, 0]
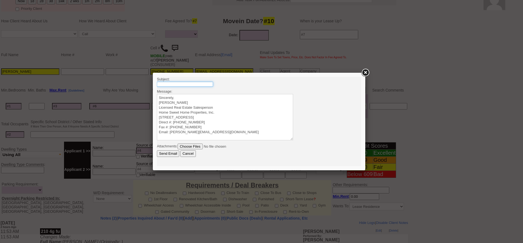
click at [189, 84] on input "text" at bounding box center [185, 84] width 56 height 5
type input "[STREET_ADDRESS] Bedroom - $2600 - [GEOGRAPHIC_DATA], [GEOGRAPHIC_DATA]"
click at [209, 95] on textarea "Sincerely, [PERSON_NAME] Licensed Real Estate Salesperson Home Sweet Home Prope…" at bounding box center [225, 117] width 136 height 46
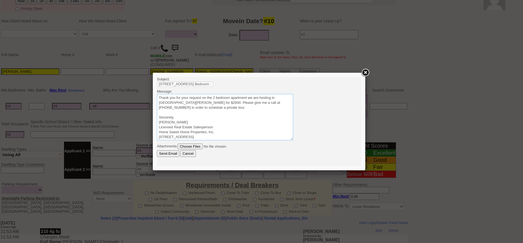
drag, startPoint x: 194, startPoint y: 106, endPoint x: 305, endPoint y: 169, distance: 128.1
click at [157, 93] on html "Subject: [STREET_ADDRESS] Message: Sincerely, [PERSON_NAME] Licensed Real Estat…" at bounding box center [259, 121] width 204 height 89
type textarea "Thank you for your request on the 2 bedroom apartment we are hosting in [GEOGRA…"
click at [171, 152] on input "Send Email" at bounding box center [168, 153] width 22 height 7
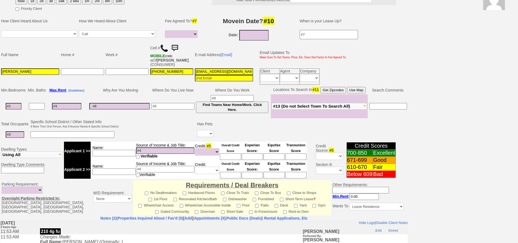
click at [177, 45] on img at bounding box center [174, 48] width 11 height 11
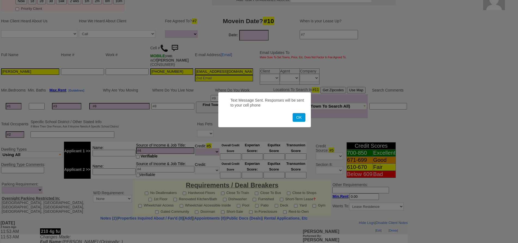
click at [293, 113] on button "OK" at bounding box center [299, 117] width 13 height 9
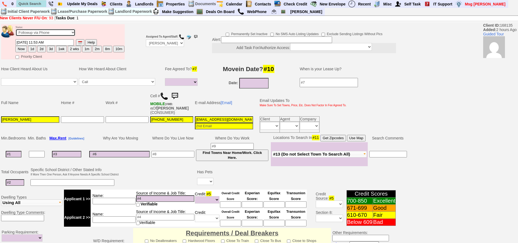
click at [66, 33] on select "Followup via Phone Followup via Email Followup When Section 8 Property Found De…" at bounding box center [46, 32] width 60 height 7
select select "Inactive"
click at [16, 29] on select "Followup via Phone Followup via Email Followup When Section 8 Property Found De…" at bounding box center [46, 32] width 60 height 7
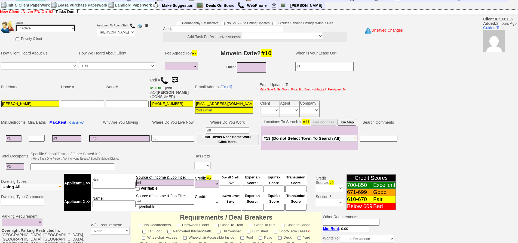
scroll to position [147, 0]
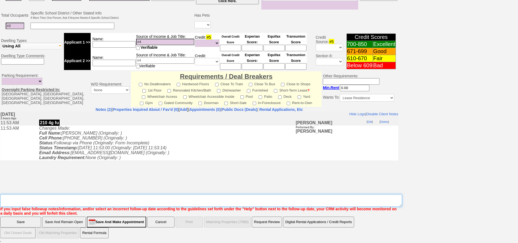
click at [136, 202] on textarea "Insert New Note Here" at bounding box center [201, 200] width 402 height 13
type textarea "called client lm sent txt and email ia until response"
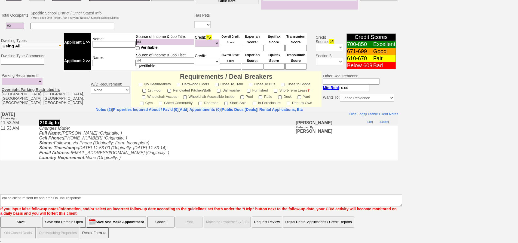
click at [58, 221] on input "Save And Remain Open" at bounding box center [64, 221] width 44 height 11
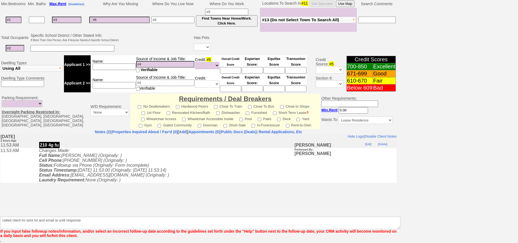
scroll to position [125, 0]
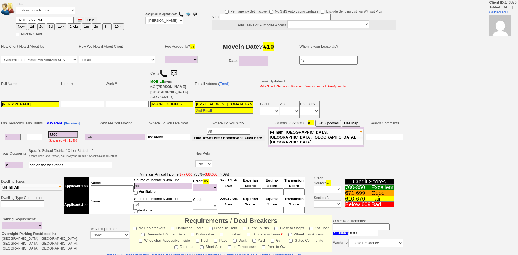
select select
click at [165, 183] on input at bounding box center [163, 186] width 58 height 7
type input "70k"
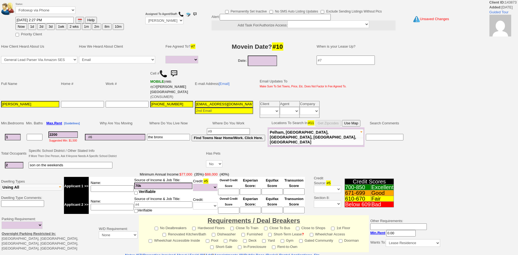
click at [120, 185] on input at bounding box center [112, 188] width 43 height 7
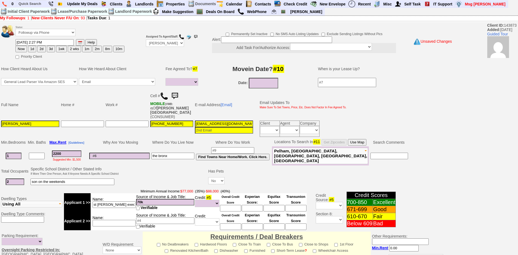
type input "st joseph exec asst"
click at [235, 205] on input at bounding box center [230, 208] width 21 height 7
type input "580"
click at [103, 138] on td "Why Are You Moving" at bounding box center [119, 142] width 62 height 8
click at [49, 50] on button "3d" at bounding box center [51, 49] width 8 height 7
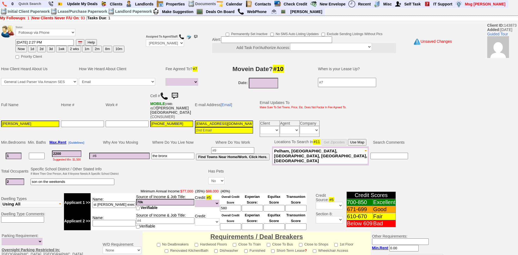
type input "09/29/2025 02:47 PM"
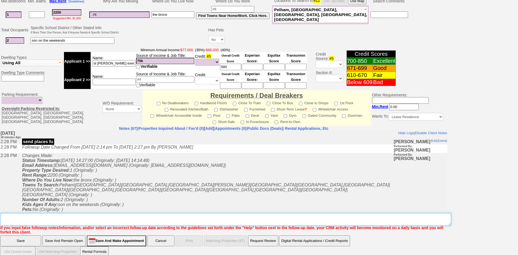
click at [187, 213] on textarea "Insert New Note Here" at bounding box center [225, 219] width 451 height 13
type textarea "need credit flex options fu"
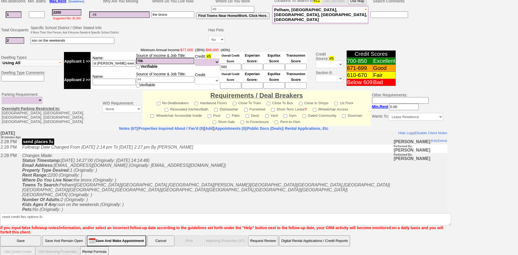
click input "Save" at bounding box center [20, 240] width 41 height 11
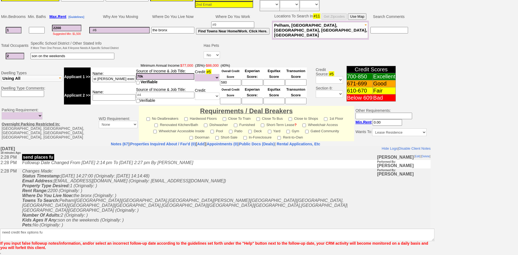
scroll to position [122, 0]
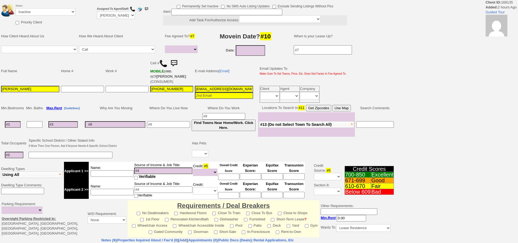
select select
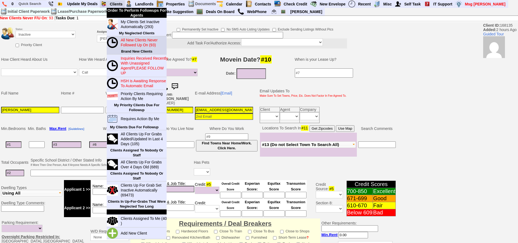
click at [137, 41] on blink "All New Clients Never Followed Up On (93)" at bounding box center [139, 42] width 37 height 9
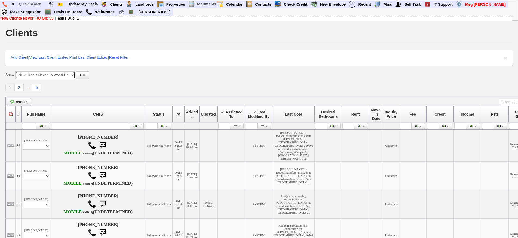
click at [46, 75] on select "All New Clients Never Followed-Up On ------------------------------------------…" at bounding box center [45, 75] width 60 height 8
select select "clients.php?partitionpage=Assigned+To+Me"
click at [15, 71] on select "All New Clients Never Followed-Up On ------------------------------------------…" at bounding box center [45, 75] width 60 height 8
click at [76, 76] on button "GO" at bounding box center [82, 75] width 13 height 8
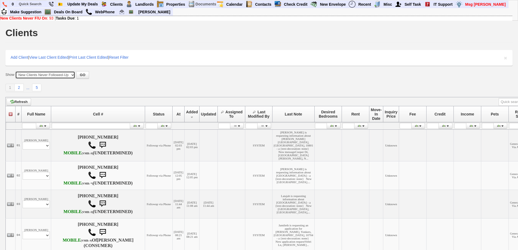
click at [48, 75] on select "All New Clients Never Followed-Up On ------------------------------------------…" at bounding box center [45, 75] width 60 height 8
select select "clients.php?partitionpage=Assigned+To+Me"
click at [15, 71] on select "All New Clients Never Followed-Up On ------------------------------------------…" at bounding box center [45, 75] width 60 height 8
click at [79, 73] on button "GO" at bounding box center [82, 75] width 13 height 8
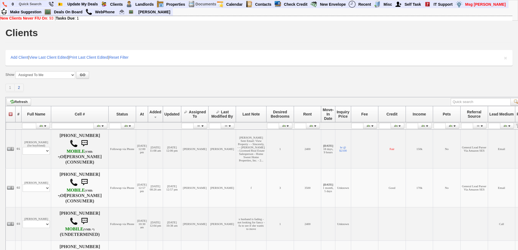
click at [23, 86] on link "2" at bounding box center [19, 88] width 9 height 8
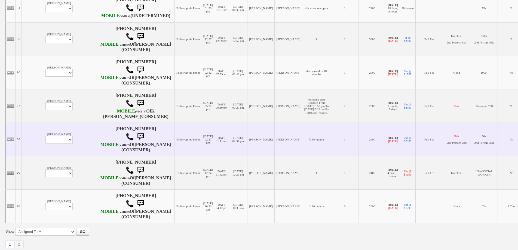
scroll to position [653, 0]
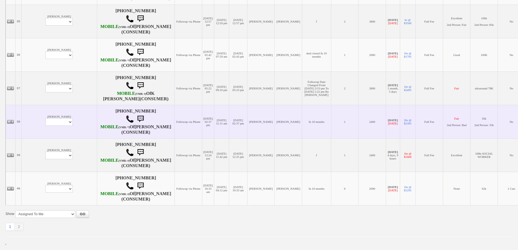
click at [42, 126] on td "[PERSON_NAME] Profile Edit Print Email Externally (Will Not Be Tracked In CRM) …" at bounding box center [59, 121] width 75 height 33
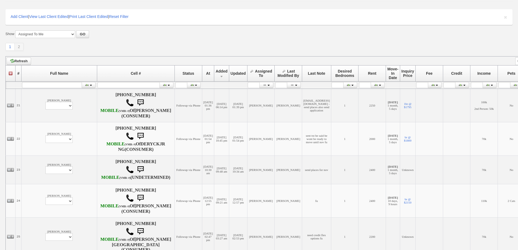
scroll to position [0, 0]
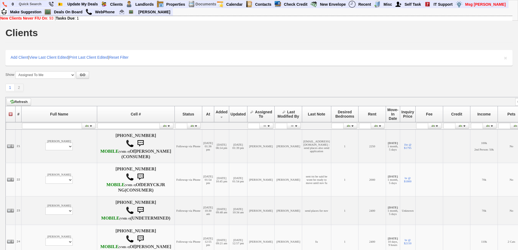
click at [32, 78] on select "All New Clients Never Followed-Up On ------------------------------------------…" at bounding box center [45, 75] width 60 height 8
drag, startPoint x: 161, startPoint y: 86, endPoint x: 24, endPoint y: 84, distance: 137.5
click at [161, 86] on div "1 2 Define page size" at bounding box center [258, 88] width 507 height 8
click at [11, 86] on link "1" at bounding box center [9, 88] width 9 height 8
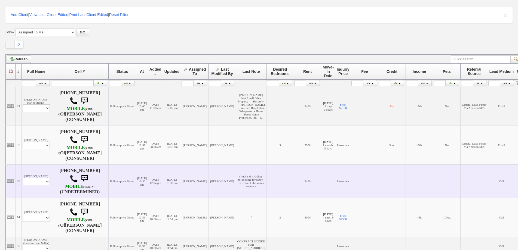
scroll to position [82, 0]
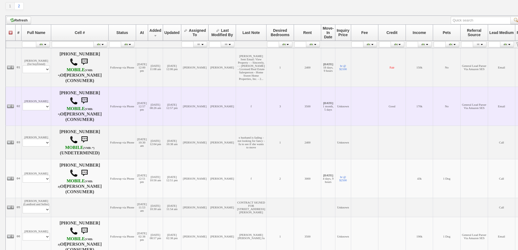
click at [46, 107] on td "[PERSON_NAME] Profile Edit Print Email Externally (Will Not Be Tracked In CRM) …" at bounding box center [37, 106] width 30 height 39
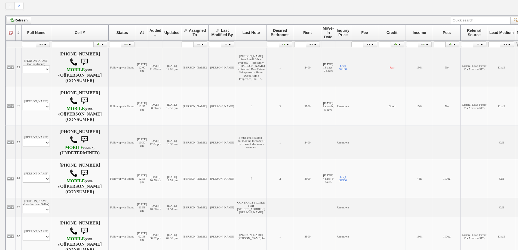
click at [141, 36] on th "At" at bounding box center [142, 32] width 12 height 16
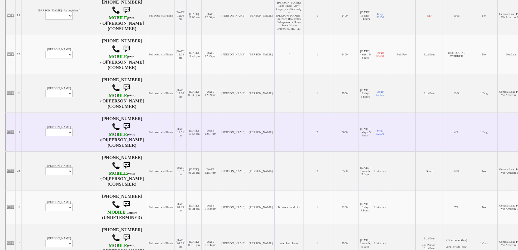
scroll to position [136, 0]
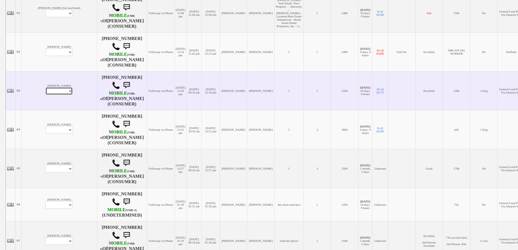
click at [45, 88] on select "Profile Edit Print Email Externally (Will Not Be Tracked In CRM) Closed Deals" at bounding box center [58, 91] width 27 height 8
select select "ChangeURL,/crm/custom/edit_client_form.php?redirect=%2Fcrm%2Fclients.php&id=135…"
click at [45, 87] on select "Profile Edit Print Email Externally (Will Not Be Tracked In CRM) Closed Deals" at bounding box center [58, 91] width 27 height 8
select select
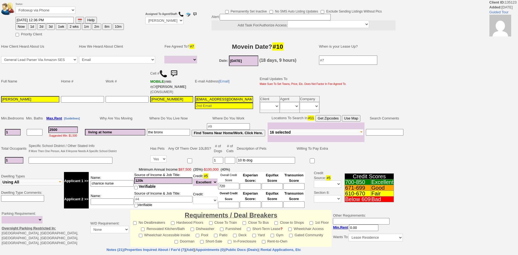
select select
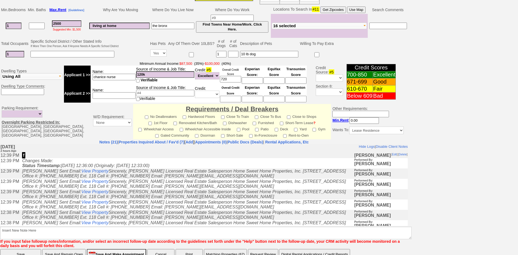
scroll to position [12, 0]
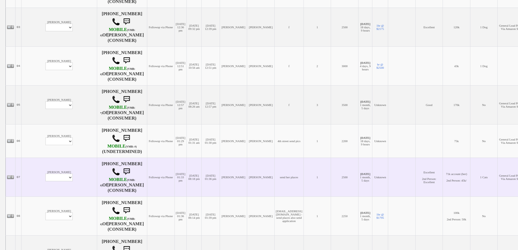
scroll to position [218, 0]
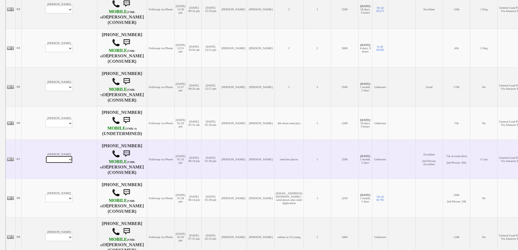
click at [45, 159] on select "Profile Edit Print Email Externally (Will Not Be Tracked In CRM) Closed Deals" at bounding box center [58, 160] width 27 height 8
select select "ChangeURL,/crm/custom/edit_client_form.php?redirect=%2Fcrm%2Fclients.php&id=123…"
click at [45, 156] on select "Profile Edit Print Email Externally (Will Not Be Tracked In CRM) Closed Deals" at bounding box center [58, 160] width 27 height 8
select select
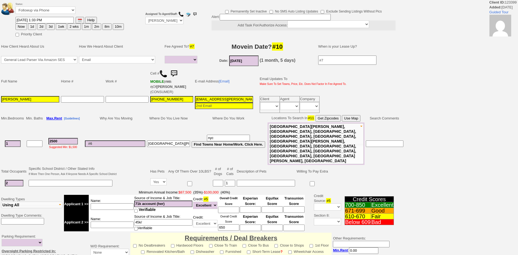
select select
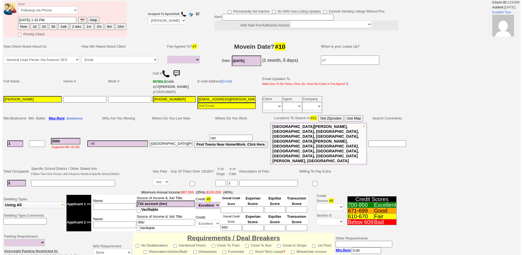
scroll to position [131, 0]
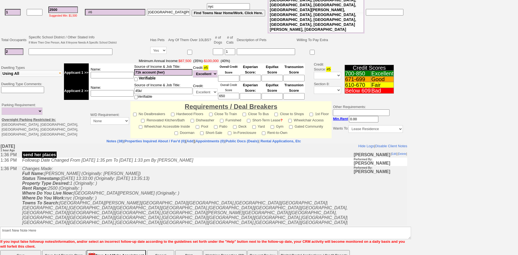
click at [237, 250] on button "Matching Properties (32)" at bounding box center [224, 255] width 43 height 11
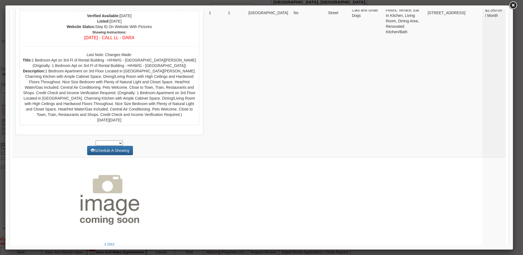
scroll to position [2065, 0]
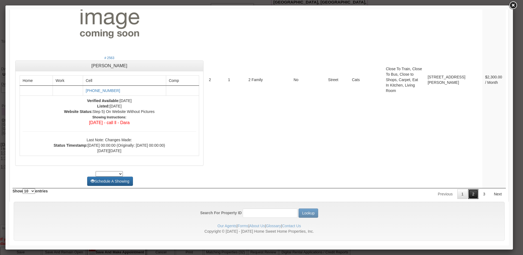
click at [468, 189] on link "2" at bounding box center [473, 194] width 10 height 10
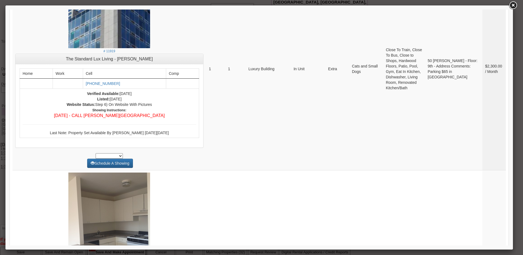
scroll to position [4, 0]
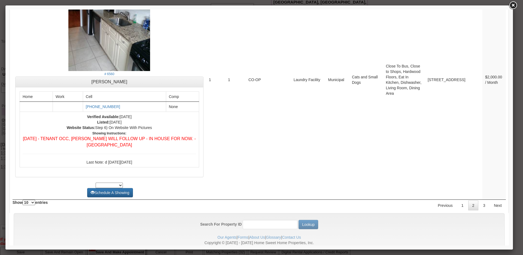
drag, startPoint x: 506, startPoint y: 220, endPoint x: 517, endPoint y: 258, distance: 39.4
click at [480, 201] on link "3" at bounding box center [484, 206] width 10 height 10
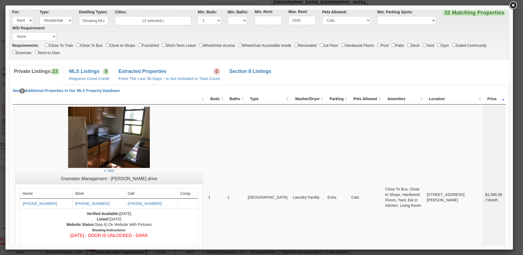
scroll to position [0, 0]
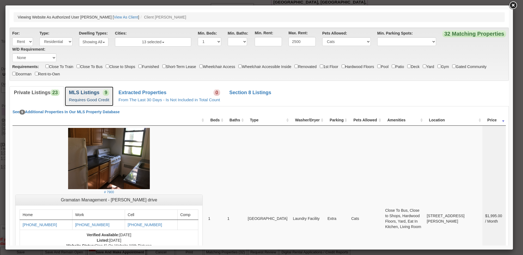
click at [103, 94] on span "9" at bounding box center [106, 92] width 7 height 7
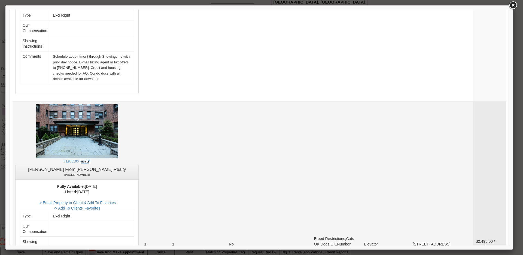
scroll to position [463, 0]
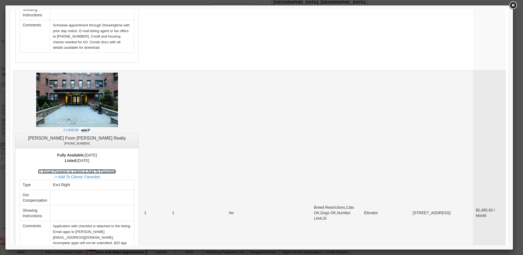
click at [101, 169] on link "-> Email Property to Client & Add To Favorites" at bounding box center [77, 171] width 78 height 4
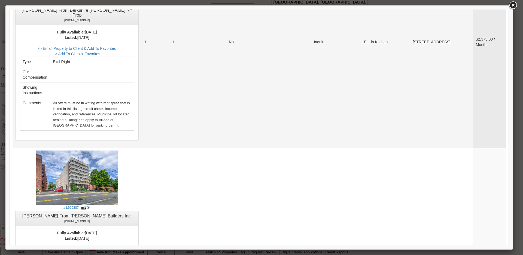
scroll to position [1198, 0]
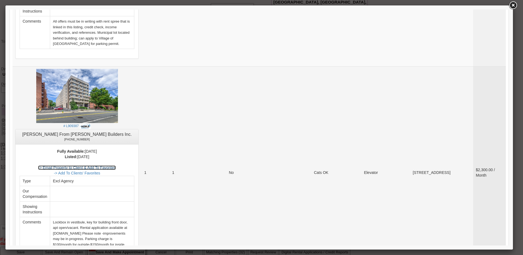
click at [116, 166] on link "-> Email Property to Client & Add To Favorites" at bounding box center [77, 168] width 78 height 4
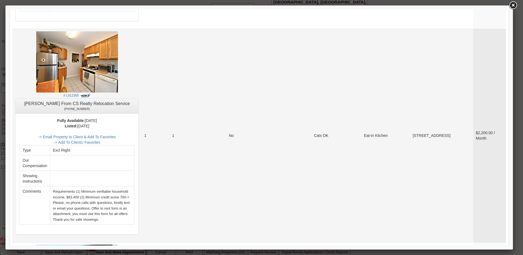
scroll to position [1415, 0]
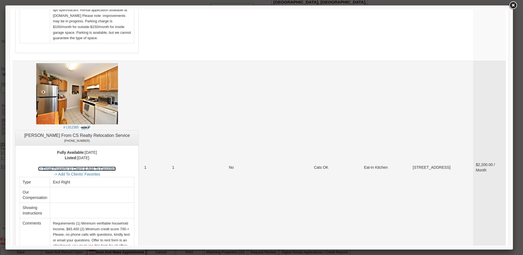
click at [112, 167] on link "-> Email Property to Client & Add To Favorites" at bounding box center [77, 169] width 78 height 4
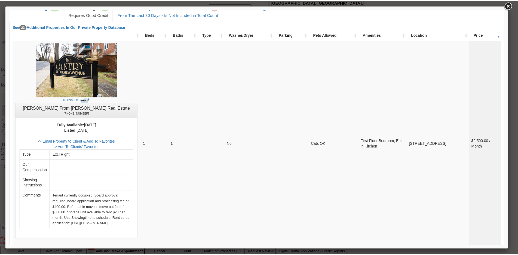
scroll to position [0, 0]
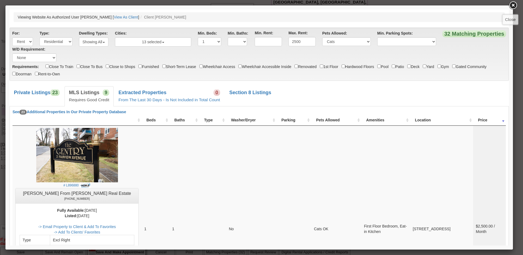
click at [510, 7] on link at bounding box center [513, 6] width 10 height 10
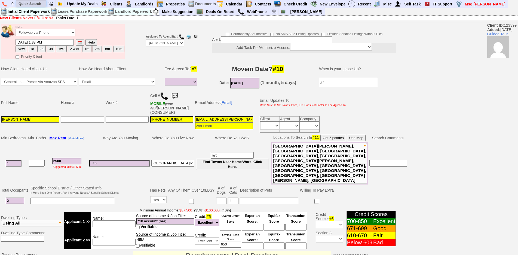
click at [29, 5] on input "text" at bounding box center [31, 3] width 30 height 7
click at [39, 4] on input "201 ravine" at bounding box center [31, 3] width 30 height 7
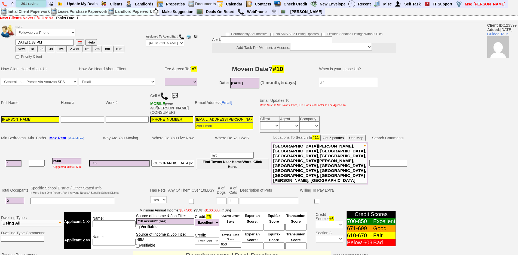
type input "201 ravine"
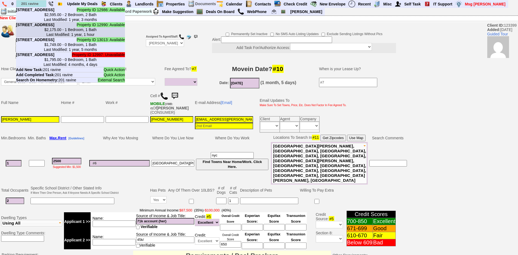
click at [59, 37] on center "$2,175.00 - 1 Bedroom, 1 Bath Last Modified: 1 year, 1 hour" at bounding box center [70, 32] width 109 height 10
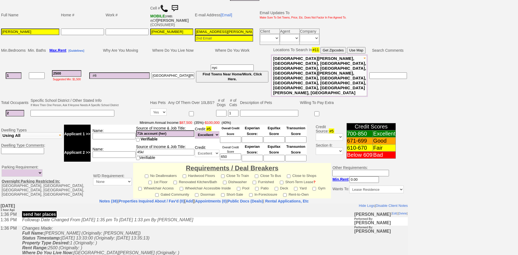
scroll to position [54, 0]
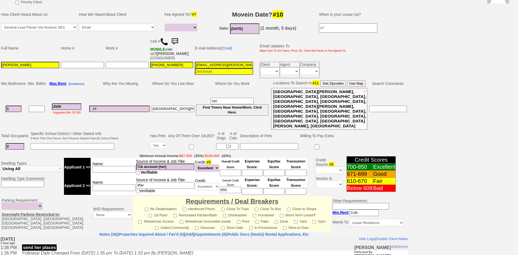
click at [115, 131] on td "Specific School District / Other Stated Info If More Then One Person, Ask If An…" at bounding box center [75, 136] width 90 height 10
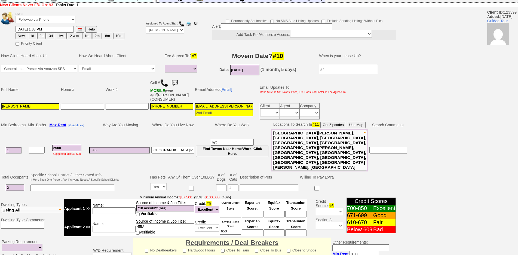
scroll to position [0, 0]
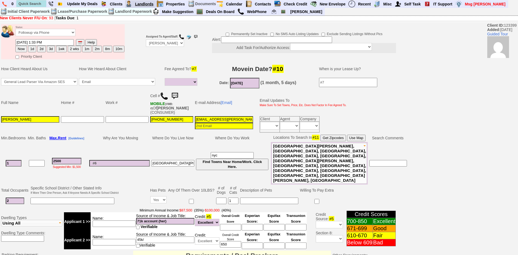
click at [134, 2] on link "Landlords" at bounding box center [144, 4] width 23 height 7
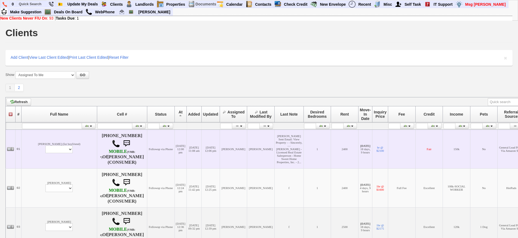
scroll to position [136, 0]
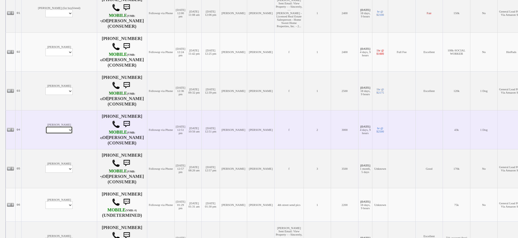
click at [45, 129] on select "Profile Edit Print Email Externally (Will Not Be Tracked In CRM) Closed Deals" at bounding box center [58, 130] width 27 height 8
click at [37, 110] on td "Darianna Profile Edit Print Email Externally (Will Not Be Tracked In CRM) Close…" at bounding box center [59, 129] width 75 height 39
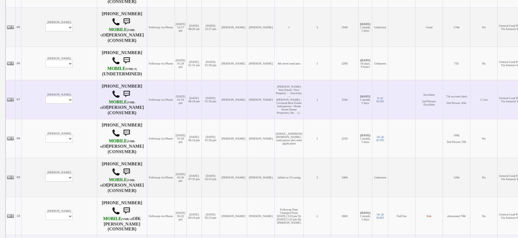
scroll to position [327, 0]
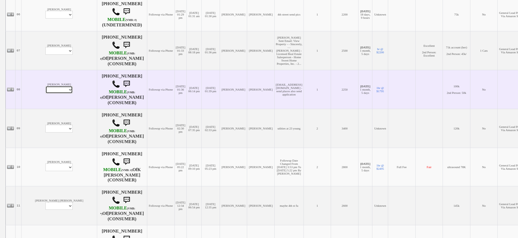
click at [46, 88] on select "Profile Edit Print Email Externally (Will Not Be Tracked In CRM) Closed Deals" at bounding box center [58, 90] width 27 height 8
select select "ChangeURL,/crm/custom/edit_client_form.php?redirect=%2Fcrm%2Fclients.php&id=160…"
click at [45, 86] on select "Profile Edit Print Email Externally (Will Not Be Tracked In CRM) Closed Deals" at bounding box center [58, 90] width 27 height 8
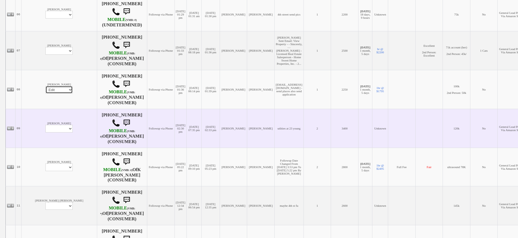
select select
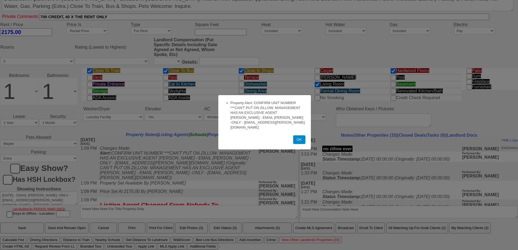
click at [299, 137] on button "OK" at bounding box center [299, 140] width 12 height 9
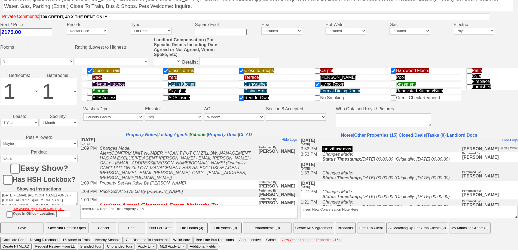
click at [378, 228] on button "Email To Client" at bounding box center [371, 228] width 28 height 11
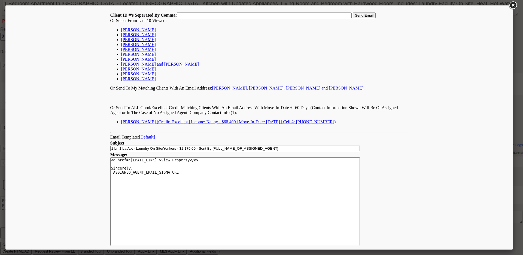
click at [143, 33] on link "[PERSON_NAME]" at bounding box center [138, 34] width 35 height 5
click at [139, 30] on link "[PERSON_NAME]" at bounding box center [138, 29] width 35 height 5
drag, startPoint x: 219, startPoint y: 14, endPoint x: 142, endPoint y: 23, distance: 78.1
click at [142, 23] on td "Client ID #'s Seperated By Comma: 135123,123399, Send Email Or Select From Last…" at bounding box center [259, 70] width 298 height 117
click at [140, 29] on link "Keysi Romero" at bounding box center [138, 29] width 35 height 5
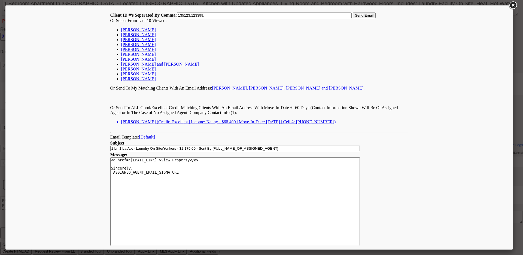
type input "135123,123399,123399,"
drag, startPoint x: 277, startPoint y: 18, endPoint x: 0, endPoint y: 18, distance: 277.4
click at [10, 18] on html "Client ID #'s Seperated By Comma: 135123,123399,123399, Send Email Or Select Fr…" at bounding box center [259, 149] width 499 height 278
click at [132, 29] on link "Keysi Romero" at bounding box center [138, 29] width 35 height 5
type input "123399,"
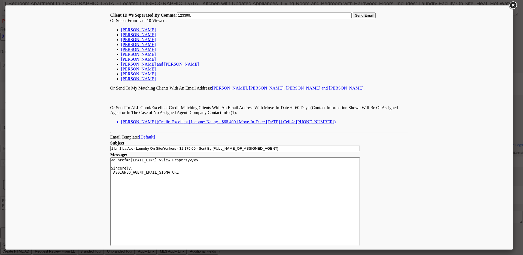
click at [375, 14] on td "Client ID #'s Seperated By Comma: 123399, Send Email Or Select From Last 10 Vie…" at bounding box center [259, 70] width 298 height 117
click at [363, 14] on input "Send Email" at bounding box center [364, 16] width 23 height 6
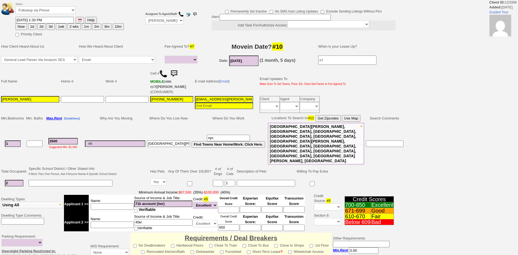
select select
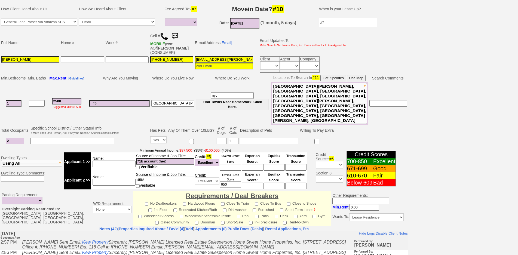
scroll to position [149, 0]
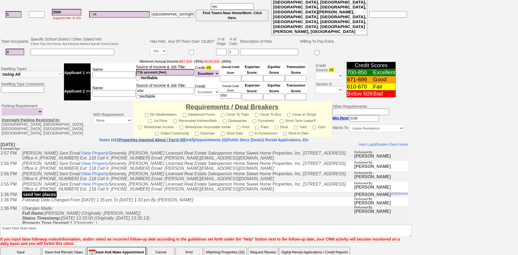
click at [149, 138] on link "Properties Inquired About / Fav'd (4)" at bounding box center [152, 140] width 66 height 4
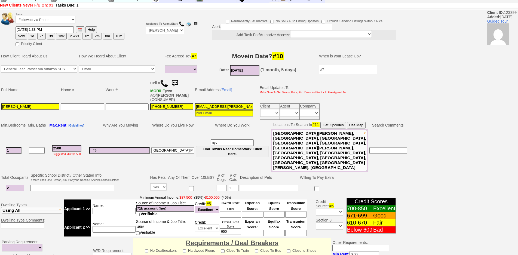
scroll to position [0, 0]
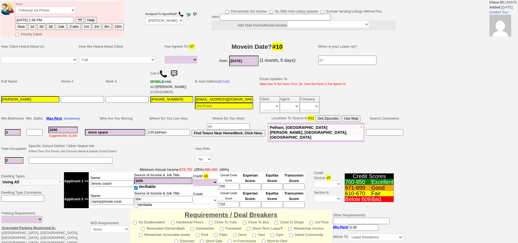
select select
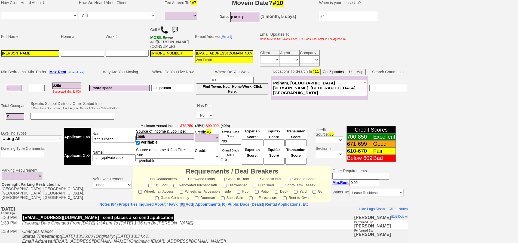
scroll to position [136, 0]
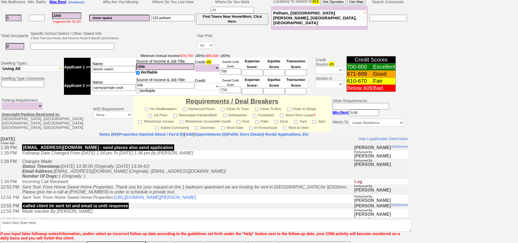
click at [206, 174] on td "Changes Made: Status Timestamp: [DATE] 13:36:00 (Originally: [DATE] 13:34:42) E…" at bounding box center [186, 168] width 335 height 20
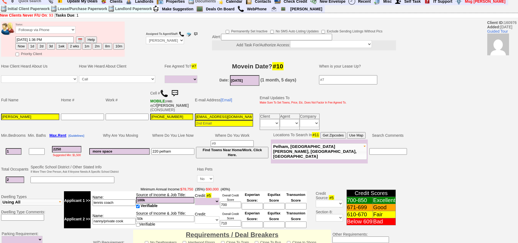
scroll to position [161, 0]
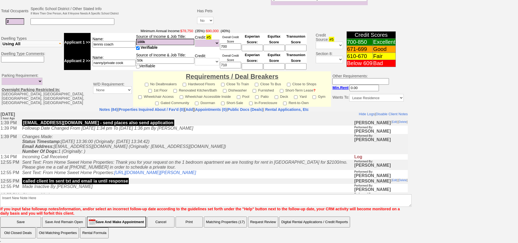
drag, startPoint x: 522, startPoint y: 180, endPoint x: 206, endPoint y: 76, distance: 333.2
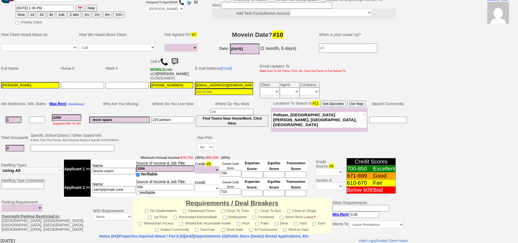
scroll to position [29, 0]
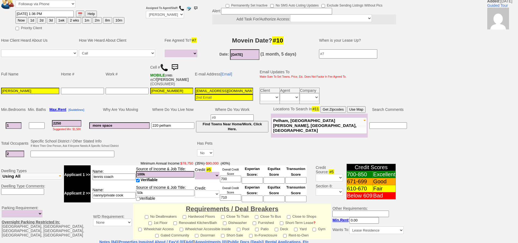
click at [357, 111] on button "Use Map" at bounding box center [356, 109] width 19 height 7
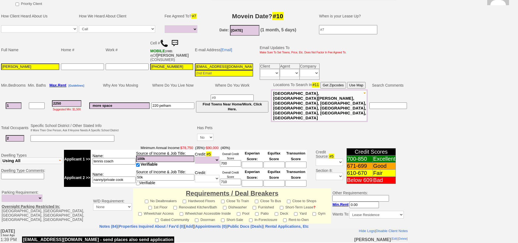
scroll to position [161, 0]
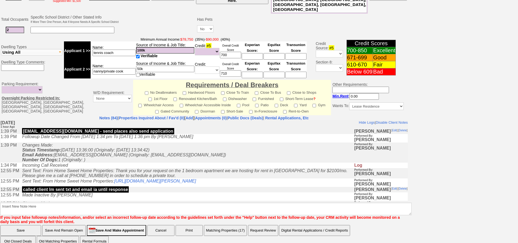
click at [64, 225] on input "Save And Remain Open" at bounding box center [64, 230] width 44 height 11
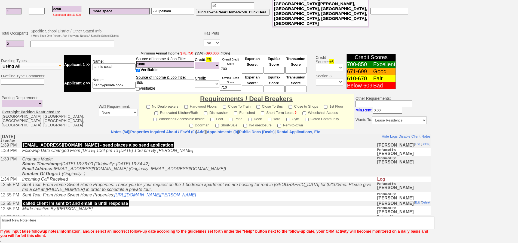
scroll to position [134, 0]
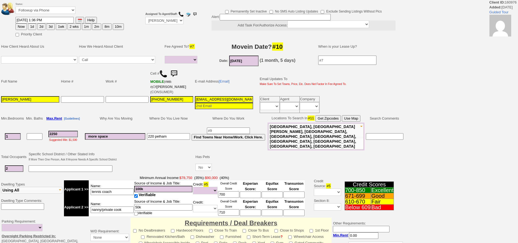
select select
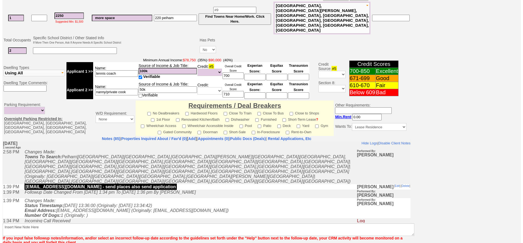
scroll to position [160, 0]
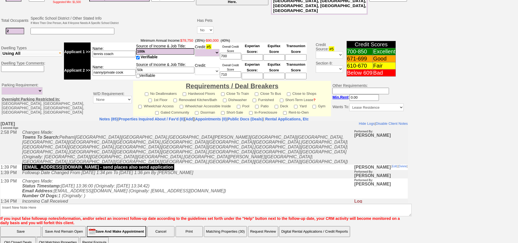
click at [222, 226] on button "Matching Properties (30)" at bounding box center [225, 231] width 43 height 11
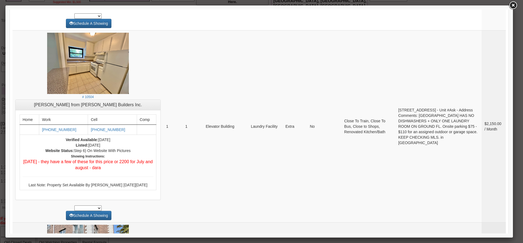
scroll to position [926, 0]
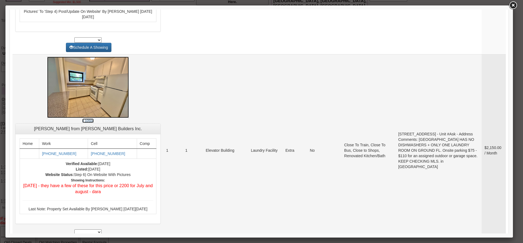
click at [90, 118] on img at bounding box center [88, 87] width 82 height 61
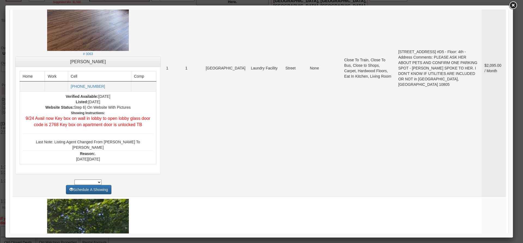
scroll to position [1415, 0]
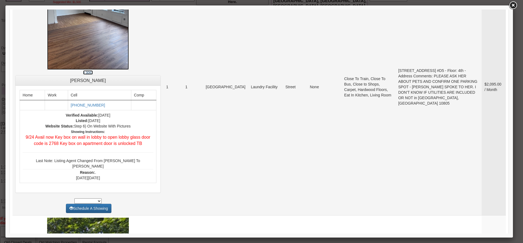
click at [104, 70] on img at bounding box center [88, 15] width 82 height 109
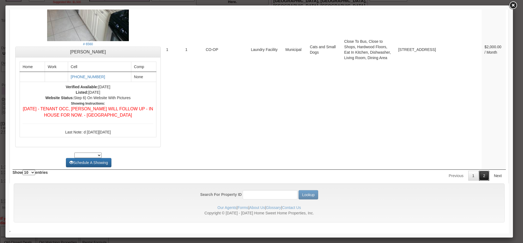
click at [480, 171] on link "2" at bounding box center [484, 176] width 10 height 10
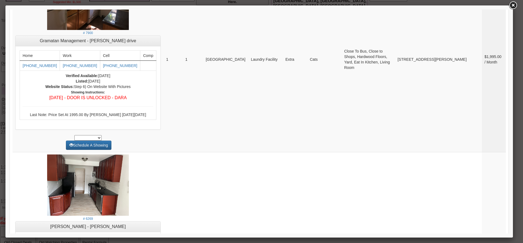
scroll to position [7, 0]
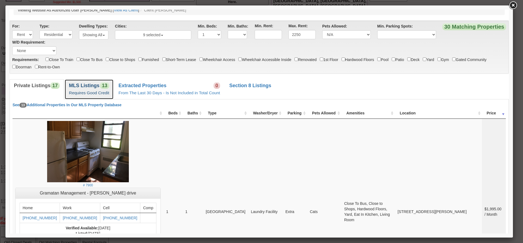
click at [73, 85] on b "MLS Listings" at bounding box center [84, 85] width 30 height 5
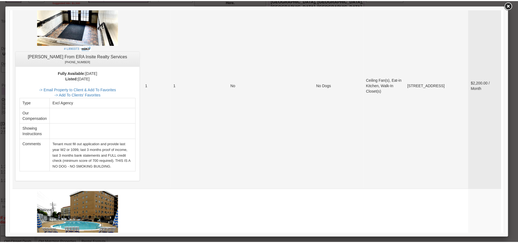
scroll to position [116, 0]
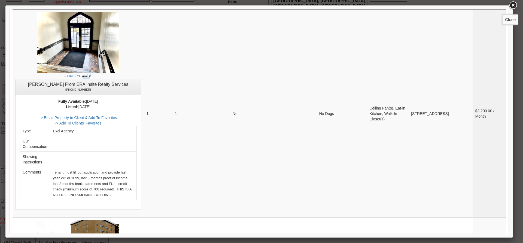
click at [511, 7] on link at bounding box center [513, 6] width 10 height 10
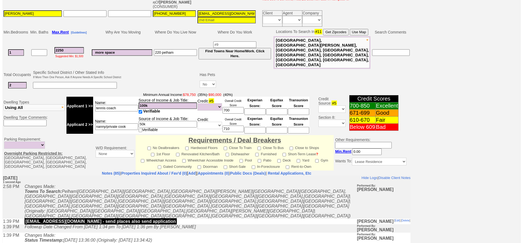
scroll to position [161, 0]
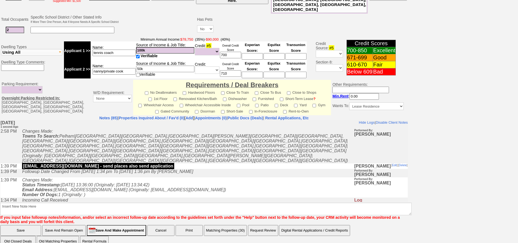
click at [215, 225] on button "Matching Properties (30)" at bounding box center [225, 230] width 43 height 11
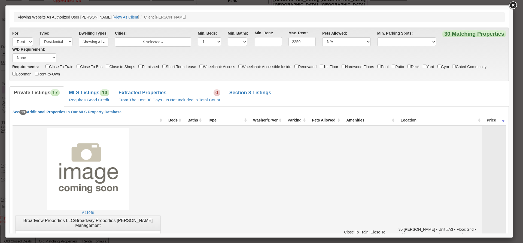
scroll to position [27, 0]
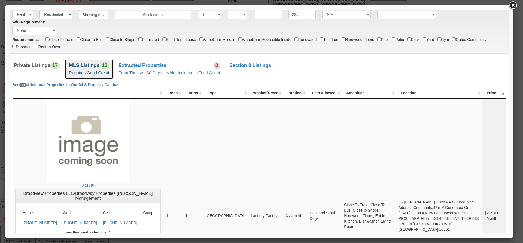
click at [97, 76] on link "MLS Listings 13 Requires Good Credit" at bounding box center [89, 69] width 49 height 20
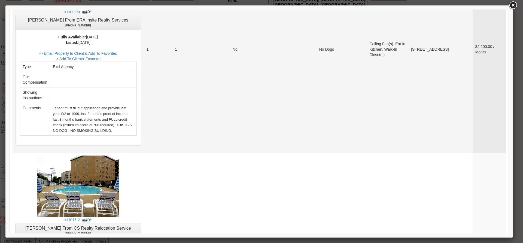
scroll to position [109, 0]
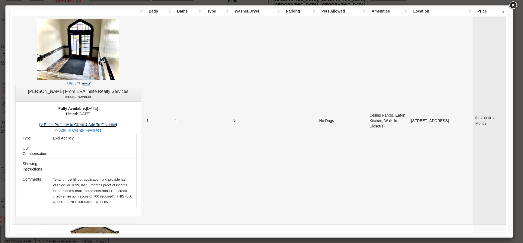
click at [117, 124] on link "-> Email Property to Client & Add To Favorites" at bounding box center [78, 124] width 78 height 4
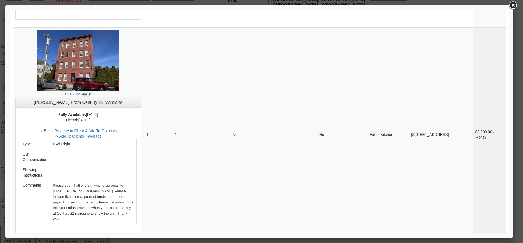
scroll to position [1062, 0]
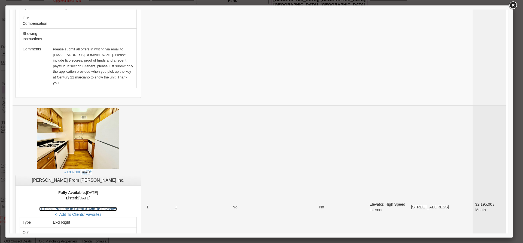
click at [117, 207] on link "-> Email Property to Client & Add To Favorites" at bounding box center [78, 209] width 78 height 4
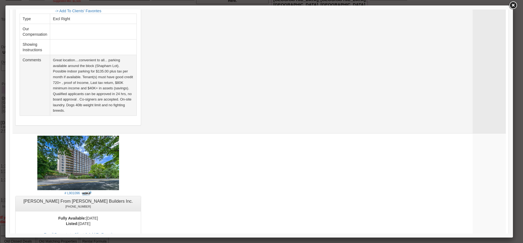
scroll to position [1606, 0]
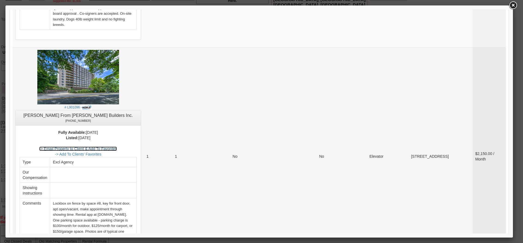
click at [117, 146] on link "-> Email Property to Client & Add To Favorites" at bounding box center [78, 148] width 78 height 4
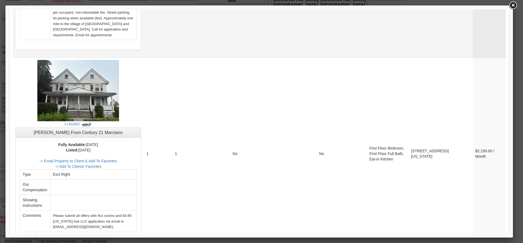
scroll to position [2077, 0]
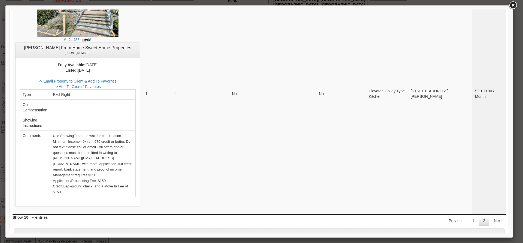
scroll to position [0, 0]
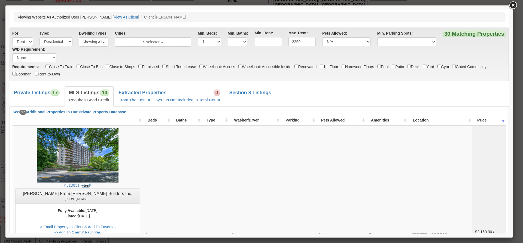
drag, startPoint x: 507, startPoint y: 215, endPoint x: 522, endPoint y: 30, distance: 185.5
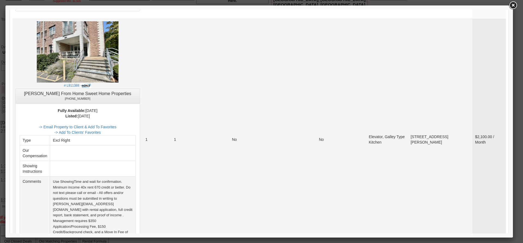
scroll to position [571, 0]
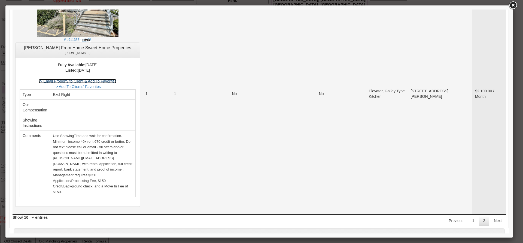
click at [116, 79] on link "-> Email Property to Client & Add To Favorites" at bounding box center [78, 81] width 78 height 4
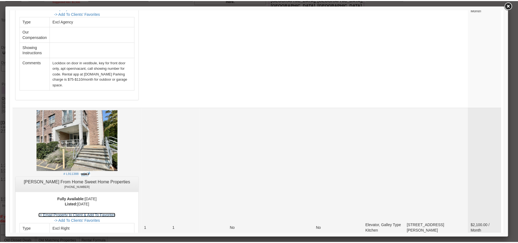
scroll to position [408, 0]
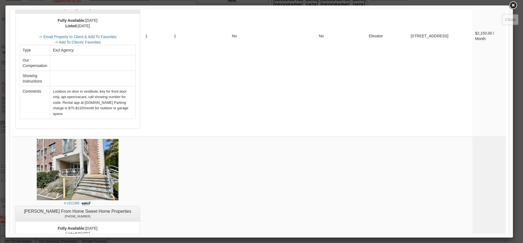
drag, startPoint x: 513, startPoint y: 6, endPoint x: 376, endPoint y: 11, distance: 137.0
click at [513, 6] on link at bounding box center [513, 6] width 10 height 10
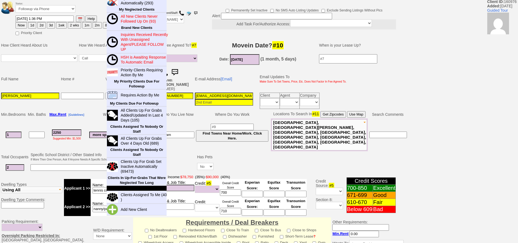
scroll to position [0, 0]
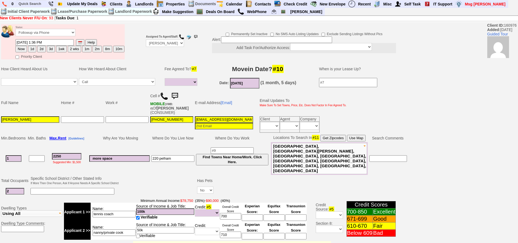
click at [124, 102] on td "Work #" at bounding box center [127, 103] width 45 height 26
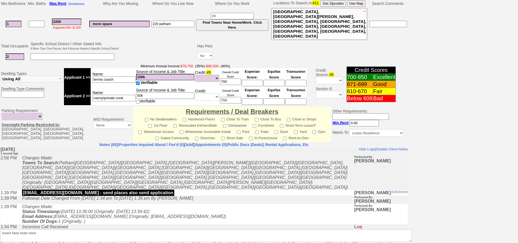
scroll to position [161, 0]
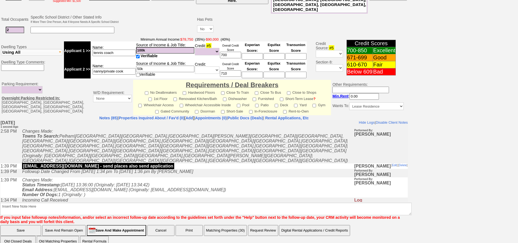
click at [142, 179] on icon "Changes Made: Status Timestamp: 2025-09-27 13:36:00 (Originally: 2025-09-26 13:…" at bounding box center [124, 186] width 204 height 19
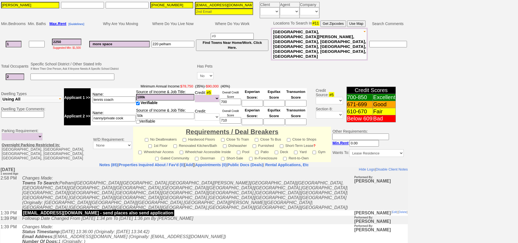
scroll to position [52, 0]
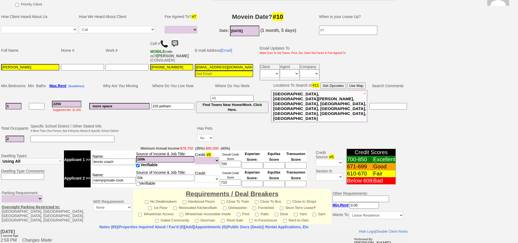
click at [131, 124] on td at bounding box center [158, 134] width 77 height 22
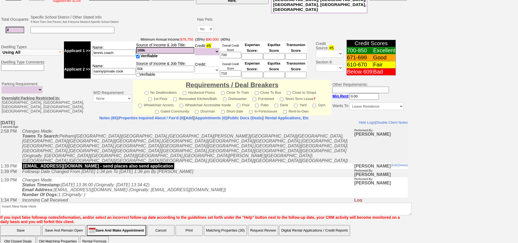
scroll to position [0, 0]
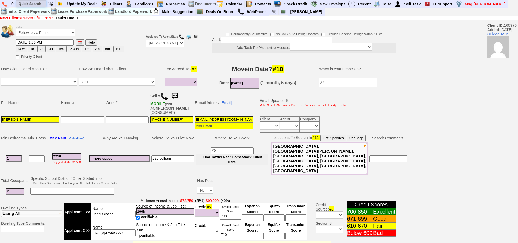
click at [35, 2] on input "text" at bounding box center [31, 3] width 30 height 7
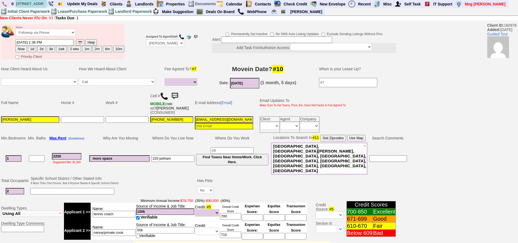
click at [43, 4] on input "45 FISHER AVE" at bounding box center [31, 3] width 30 height 7
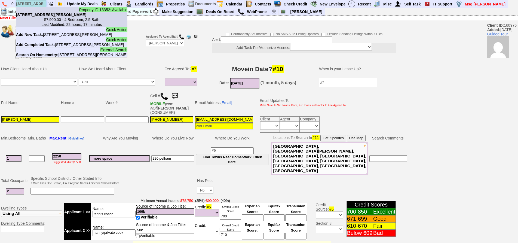
type input "45 FISHER AVE"
click at [47, 17] on center "$7,900.00 - 4 Bedroom, 2.5 Bath Last Modified: 22 hours, 17 minutes" at bounding box center [71, 22] width 111 height 10
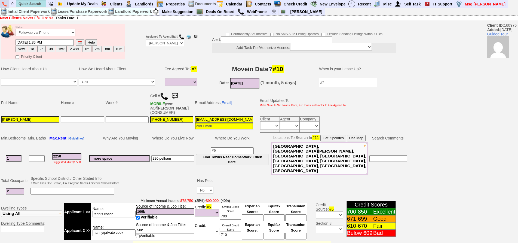
click at [5, 2] on img at bounding box center [4, 4] width 5 height 5
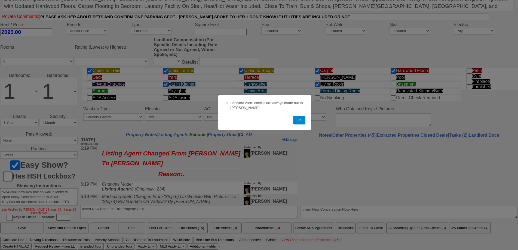
click at [296, 119] on button "OK" at bounding box center [299, 120] width 12 height 9
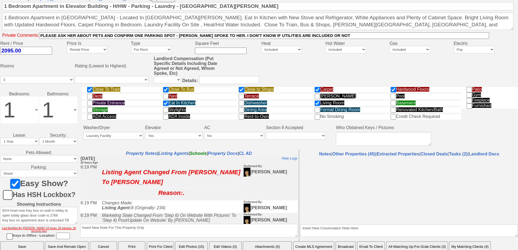
click at [372, 242] on button "Email To Client" at bounding box center [371, 247] width 28 height 11
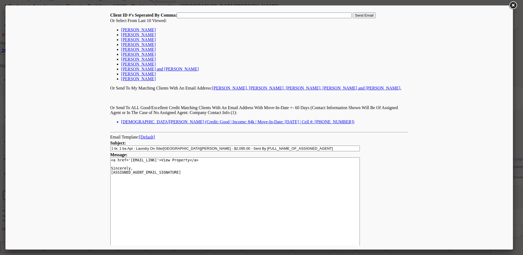
click at [142, 30] on link "Bruna Bevilacua" at bounding box center [138, 29] width 35 height 5
type input "160976,"
click at [362, 19] on td "Client ID #'s Seperated By Comma: 160976, Send Email Or Select From Last 10 Vie…" at bounding box center [259, 70] width 298 height 117
click at [363, 17] on input "Send Email" at bounding box center [364, 16] width 23 height 6
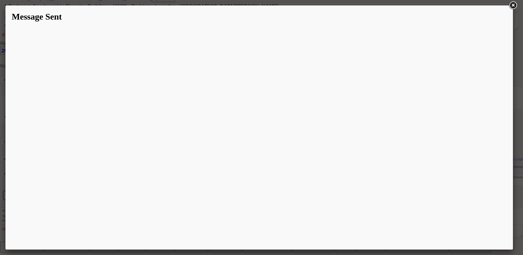
click at [515, 7] on link at bounding box center [513, 6] width 10 height 10
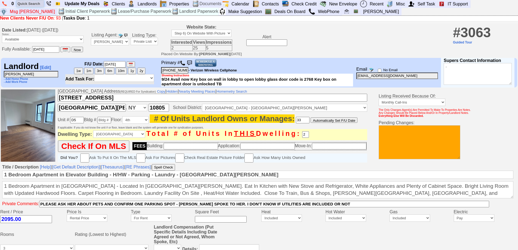
click at [35, 5] on input "text" at bounding box center [30, 3] width 27 height 7
type input "44 franklin"
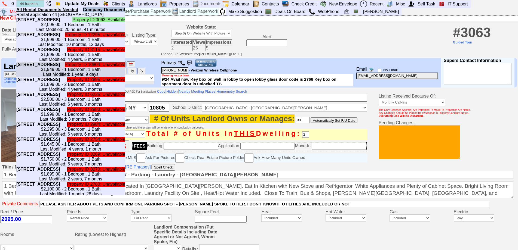
click at [87, 77] on center "$1,949.00 - 1 Bedroom, 1 Bath Last Modified: 1 year, 9 days" at bounding box center [70, 72] width 109 height 10
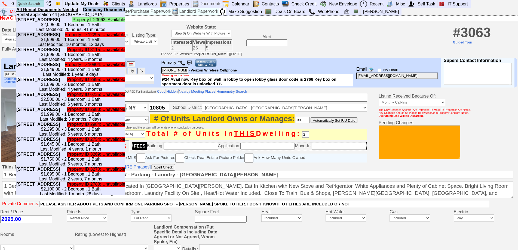
click at [60, 37] on b "44 Franklin Ave - Unit #C4 - Floor: 3rd in New Rochelle, NY" at bounding box center [38, 34] width 44 height 5
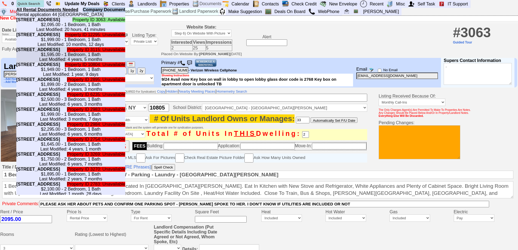
click at [91, 62] on center "$1,595.00 - 1 Bedroom, 1 Bath Last Modified: 4 years, 5 months" at bounding box center [70, 57] width 109 height 10
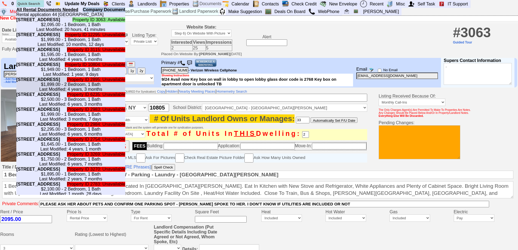
click at [60, 82] on b "44 Franklin Ave - Unit #A2 - Floor: 1st in New Rochelle, NY" at bounding box center [38, 79] width 44 height 5
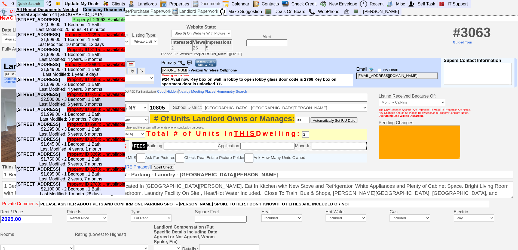
click at [60, 97] on b "44 Franklin Ave - Floor: 1st in New Rochelle, NY" at bounding box center [38, 94] width 44 height 5
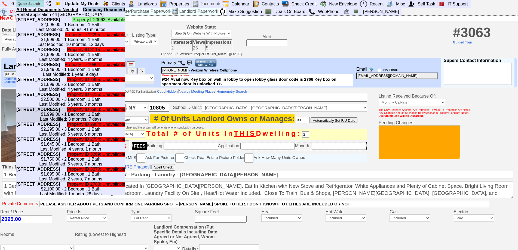
click at [60, 112] on b "44 Franklin Ave - Unit #C3 - Floor: 3rd in New Rochelle, NY" at bounding box center [38, 109] width 44 height 5
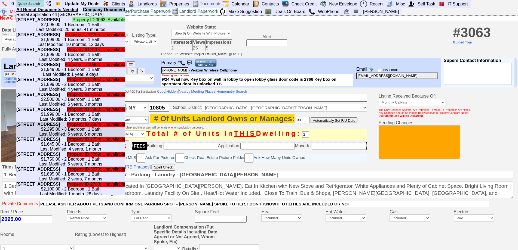
click at [60, 127] on b "44 Franklin Ave - Unit #A1 - Floor: 1st in New Rochelle, NY" at bounding box center [38, 124] width 44 height 5
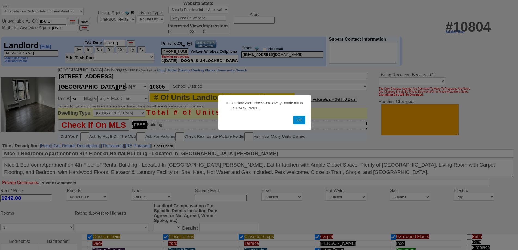
click at [298, 122] on button "OK" at bounding box center [299, 120] width 12 height 9
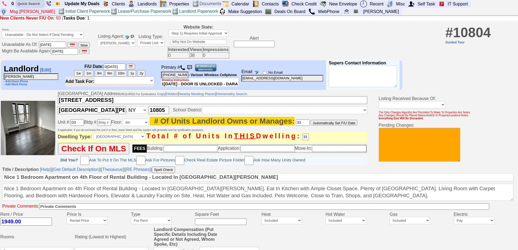
click at [42, 2] on input "text" at bounding box center [30, 3] width 27 height 7
type input "44 FRANKLIN"
click at [40, 4] on input "44 FRANKLIN" at bounding box center [30, 3] width 27 height 7
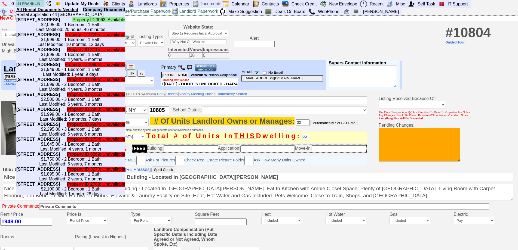
click at [41, 4] on input "44 FRANKLIN" at bounding box center [30, 3] width 27 height 7
click at [50, 32] on center "$2,095.00 - 1 Bedroom, 1 Bath Last Modified: 20 hours, 46 minutes" at bounding box center [70, 27] width 109 height 10
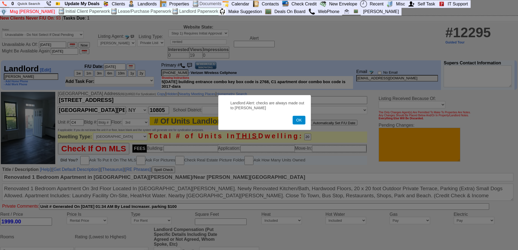
click at [298, 125] on button "OK" at bounding box center [299, 120] width 13 height 9
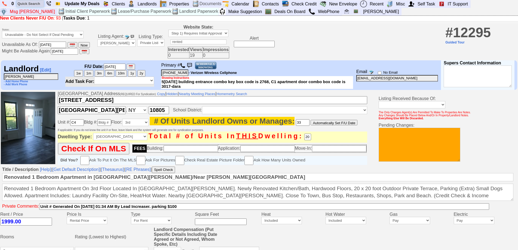
click at [36, 1] on input "text" at bounding box center [30, 3] width 27 height 7
click at [42, 5] on input "44 FRANKLIN" at bounding box center [30, 3] width 27 height 7
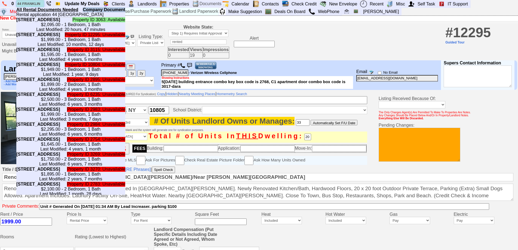
click at [41, 5] on input "44 FRANKLIN" at bounding box center [30, 3] width 27 height 7
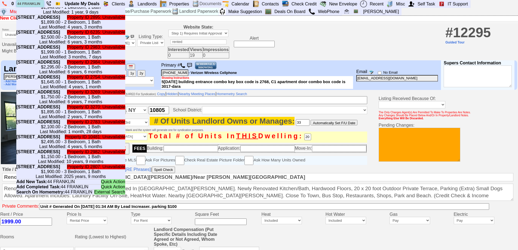
scroll to position [114, 0]
type input "44 FRANKLIN"
click at [60, 124] on b "44 Franklin Ave - Unit #B3 - Floor: 2nd in New Rochelle, NY" at bounding box center [38, 122] width 44 height 5
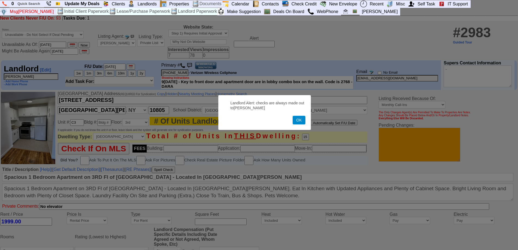
click at [300, 123] on button "OK" at bounding box center [299, 120] width 13 height 9
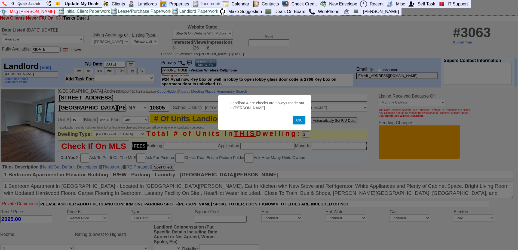
click at [299, 122] on button "OK" at bounding box center [299, 120] width 13 height 9
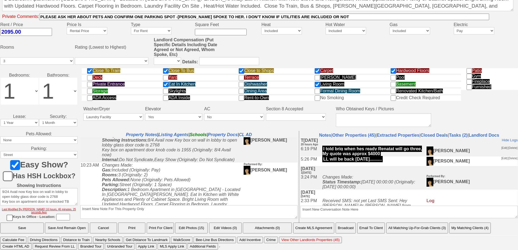
scroll to position [490, 0]
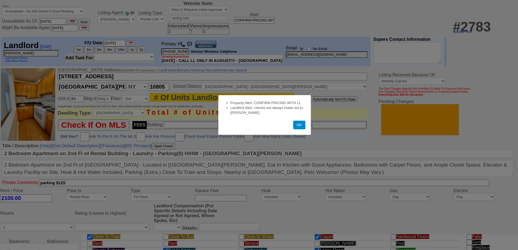
click at [302, 125] on button "OK" at bounding box center [299, 125] width 12 height 9
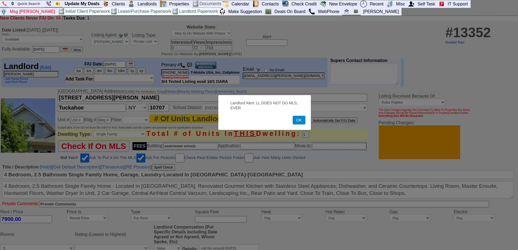
click at [299, 120] on button "OK" at bounding box center [299, 120] width 13 height 9
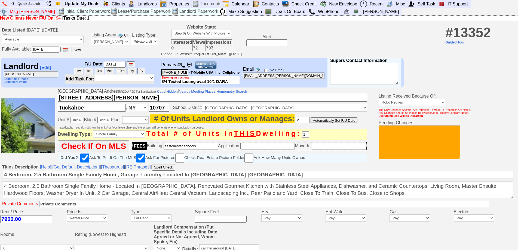
click at [185, 66] on img at bounding box center [182, 65] width 5 height 5
click at [185, 67] on img at bounding box center [182, 65] width 5 height 5
click at [109, 99] on input "45 Fisher Ave" at bounding box center [213, 98] width 310 height 8
drag, startPoint x: 377, startPoint y: 198, endPoint x: 157, endPoint y: 187, distance: 220.2
click at [0, 186] on td "Title / Description [Help] | [Get Default Description] | [Thesaurus] | [RE Phra…" at bounding box center [259, 187] width 518 height 46
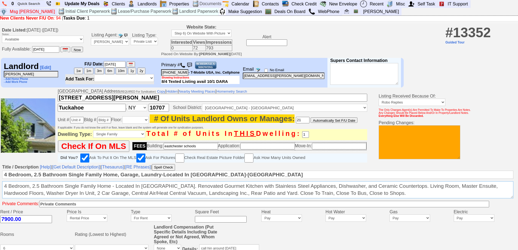
click at [370, 198] on textarea "4 Bedroom, 2.5 Bathroom Single Family Home - Located In Tuckahoe. Renovated Gou…" at bounding box center [257, 190] width 511 height 17
drag, startPoint x: 373, startPoint y: 199, endPoint x: 0, endPoint y: 188, distance: 372.8
click at [0, 188] on td "Title / Description [Help] | [Get Default Description] | [Thesaurus] | [RE Phra…" at bounding box center [259, 187] width 518 height 46
click at [328, 198] on textarea "4 Bedroom, 2.5 Bathroom Single Family Home - Located In Tuckahoe. Renovated Gou…" at bounding box center [257, 190] width 511 height 17
drag, startPoint x: 370, startPoint y: 198, endPoint x: 424, endPoint y: 196, distance: 54.2
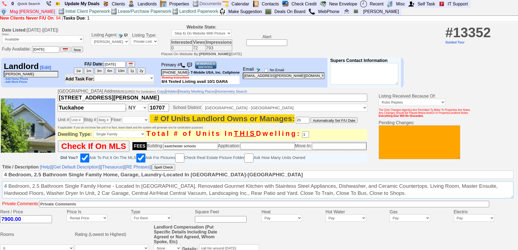
click at [424, 196] on textarea "4 Bedroom, 2.5 Bathroom Single Family Home - Located In Tuckahoe. Renovated Gou…" at bounding box center [257, 190] width 511 height 17
click at [409, 193] on textarea "4 Bedroom, 2.5 Bathroom Single Family Home - Located In Tuckahoe. Renovated Gou…" at bounding box center [257, 190] width 511 height 17
drag, startPoint x: 387, startPoint y: 199, endPoint x: 0, endPoint y: 186, distance: 386.7
click at [0, 186] on td "Title / Description [Help] | [Get Default Description] | [Thesaurus] | [RE Phra…" at bounding box center [259, 187] width 518 height 46
click at [39, 189] on textarea "4 Bedroom, 2.5 Bathroom Single Family Home - Located In Tuckahoe. Renovated Gou…" at bounding box center [257, 190] width 511 height 17
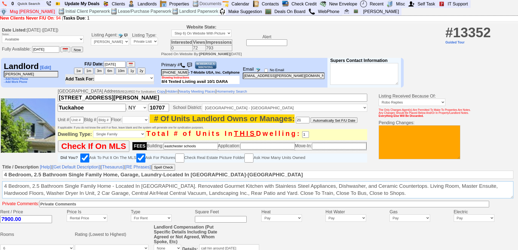
drag, startPoint x: 4, startPoint y: 191, endPoint x: 417, endPoint y: 198, distance: 413.0
click at [417, 198] on textarea "4 Bedroom, 2.5 Bathroom Single Family Home - Located In Tuckahoe. Renovated Gou…" at bounding box center [257, 190] width 511 height 17
click at [378, 197] on textarea "4 Bedroom, 2.5 Bathroom Single Family Home - Located In Tuckahoe. Renovated Gou…" at bounding box center [257, 190] width 511 height 17
drag, startPoint x: 379, startPoint y: 199, endPoint x: 0, endPoint y: 187, distance: 379.6
click at [0, 187] on td "Title / Description [Help] | [Get Default Description] | [Thesaurus] | [RE Phra…" at bounding box center [259, 187] width 518 height 46
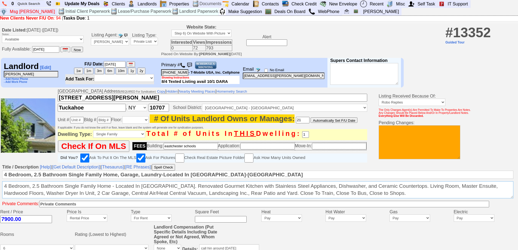
click at [60, 189] on textarea "4 Bedroom, 2.5 Bathroom Single Family Home - Located In Tuckahoe. Renovated Gou…" at bounding box center [257, 190] width 511 height 17
click at [349, 193] on textarea "4 Bedroom, 2.5 Bathroom Single Family Home - Located In Tuckahoe. Renovated Gou…" at bounding box center [257, 190] width 511 height 17
drag, startPoint x: 392, startPoint y: 200, endPoint x: 0, endPoint y: 181, distance: 392.2
click at [0, 181] on td "Title / Description [Help] | [Get Default Description] | [Thesaurus] | [RE Phra…" at bounding box center [259, 187] width 518 height 46
click at [16, 189] on textarea "4 Bedroom, 2.5 Bathroom Single Family Home - Located In Tuckahoe. Renovated Gou…" at bounding box center [257, 190] width 511 height 17
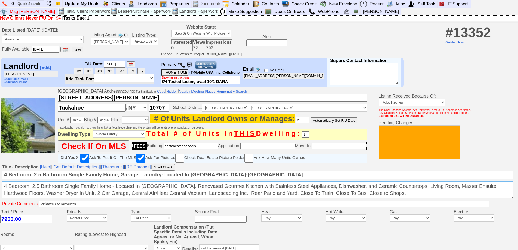
drag, startPoint x: 4, startPoint y: 191, endPoint x: 457, endPoint y: 196, distance: 453.3
click at [457, 196] on textarea "4 Bedroom, 2.5 Bathroom Single Family Home - Located In Tuckahoe. Renovated Gou…" at bounding box center [257, 190] width 511 height 17
click at [371, 199] on textarea "4 Bedroom, 2.5 Bathroom Single Family Home - Located In Tuckahoe. Renovated Gou…" at bounding box center [257, 190] width 511 height 17
drag, startPoint x: 375, startPoint y: 198, endPoint x: 0, endPoint y: 179, distance: 375.3
click at [0, 179] on td "Title / Description [Help] | [Get Default Description] | [Thesaurus] | [RE Phra…" at bounding box center [259, 187] width 518 height 46
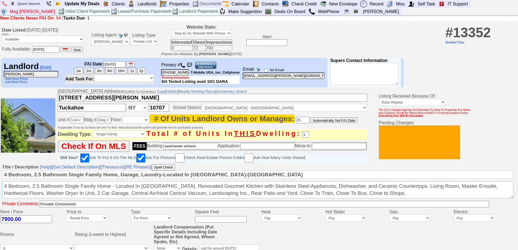
click at [372, 198] on textarea "4 Bedroom, 2.5 Bathroom Single Family Home - Located In Tuckahoe. Renovated Gou…" at bounding box center [257, 190] width 511 height 17
drag, startPoint x: 376, startPoint y: 198, endPoint x: 0, endPoint y: 181, distance: 376.9
click at [0, 181] on td "Title / Description [Help] | [Get Default Description] | [Thesaurus] | [RE Phra…" at bounding box center [259, 187] width 518 height 46
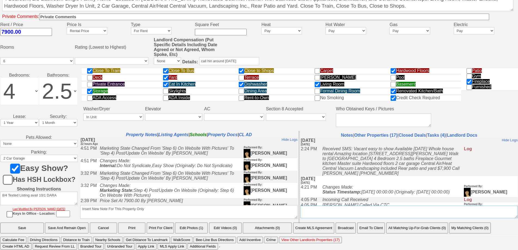
click at [391, 215] on textarea "Insert New Conversation Note Here" at bounding box center [409, 212] width 217 height 13
type textarea "CALLED LL TO DISCUSS MLS AND HE SAID NO AT THIS TIME"
click at [76, 229] on input "Save And Remain Open" at bounding box center [67, 228] width 44 height 11
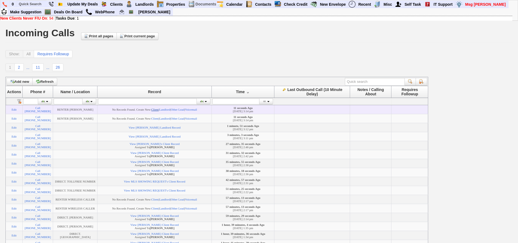
click at [159, 108] on link "Client" at bounding box center [154, 109] width 7 height 3
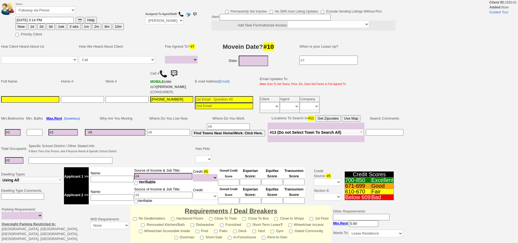
select select
click at [20, 96] on input at bounding box center [30, 99] width 58 height 7
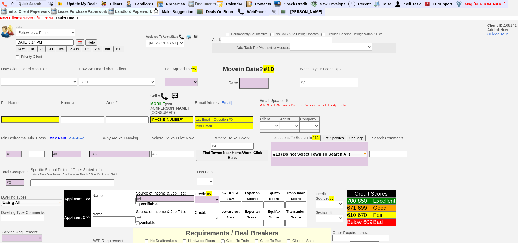
type input "2"
click at [21, 154] on input "2" at bounding box center [14, 154] width 16 height 7
select select
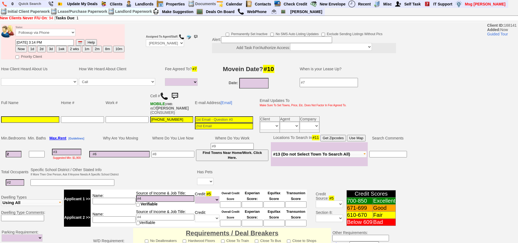
type input "2"
click at [73, 154] on td "Suggested Min: $1,900" at bounding box center [67, 154] width 40 height 24
select select
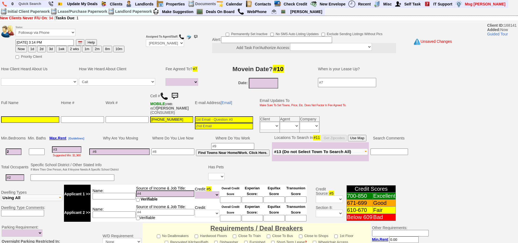
click at [229, 41] on input at bounding box center [276, 39] width 111 height 7
type input "FU WHEN AVAILABLE"
click at [159, 38] on td "Assigned To Agent/Staff: Up-For-Grabs ***** STAFF ***** [PERSON_NAME] [PHONE_NU…" at bounding box center [165, 41] width 40 height 37
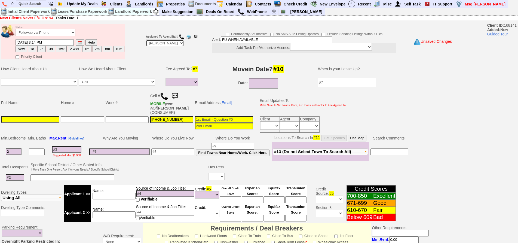
click at [159, 43] on select "Up-For-Grabs ***** STAFF ***** Bob Bruno 914-419-3579 Cristy Liberto 914-486-10…" at bounding box center [165, 42] width 38 height 7
select select "Up-For-Grabs"
click at [146, 39] on select "Up-For-Grabs ***** STAFF ***** Bob Bruno 914-419-3579 Cristy Liberto 914-486-10…" at bounding box center [165, 42] width 38 height 7
click at [54, 120] on input at bounding box center [30, 119] width 58 height 7
click at [37, 124] on td at bounding box center [30, 124] width 60 height 18
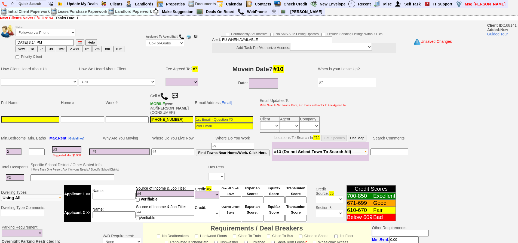
click at [39, 122] on input at bounding box center [30, 119] width 58 height 7
click at [97, 104] on td "Home #" at bounding box center [82, 103] width 45 height 26
click at [14, 151] on input "2" at bounding box center [14, 151] width 16 height 7
click at [61, 149] on input at bounding box center [66, 149] width 29 height 7
type input "290"
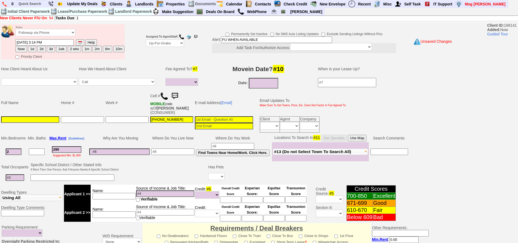
select select
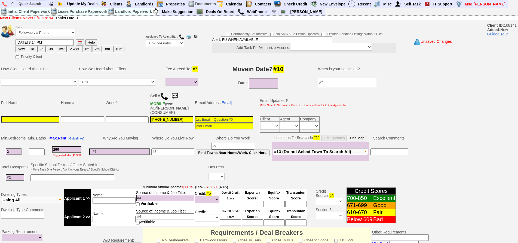
type input "2900"
select select
type input "290"
select select
type input "29"
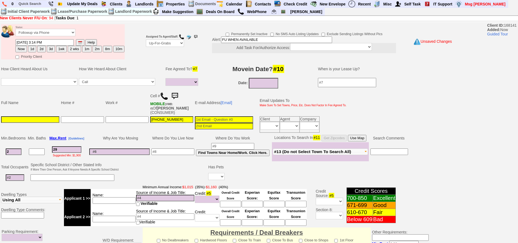
select select
type input "2945"
select select
type input "2945"
click at [18, 180] on input at bounding box center [15, 177] width 19 height 7
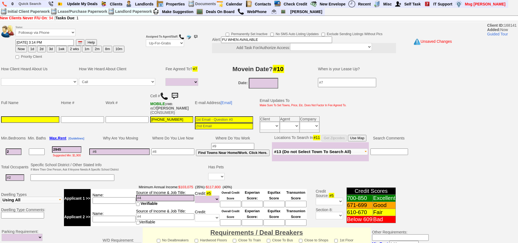
select select
click at [14, 179] on input at bounding box center [15, 177] width 19 height 7
type input "4"
click at [52, 167] on td "Specific School District / Other Stated Info If More Then One Person, Ask If An…" at bounding box center [75, 167] width 90 height 10
click at [56, 176] on input at bounding box center [72, 177] width 84 height 7
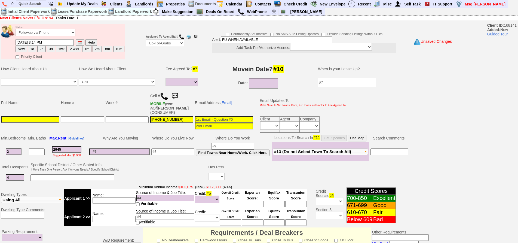
click at [209, 114] on td "E-mail Address [Email]" at bounding box center [224, 103] width 60 height 26
click at [212, 120] on input at bounding box center [224, 119] width 58 height 7
click at [209, 119] on input at bounding box center [224, 119] width 58 height 7
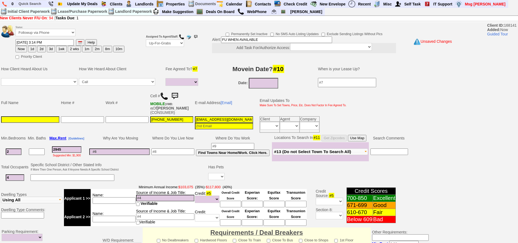
type input "ayda.madeer@yahoo.com"
click at [35, 121] on input at bounding box center [30, 119] width 58 height 7
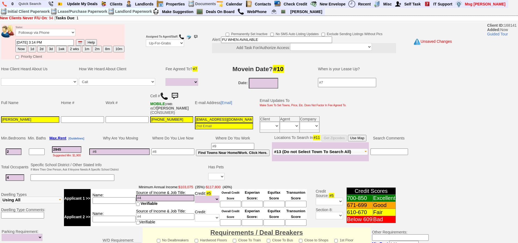
type input "Ayda Madeer"
click at [360, 137] on button "Use Map" at bounding box center [357, 138] width 19 height 7
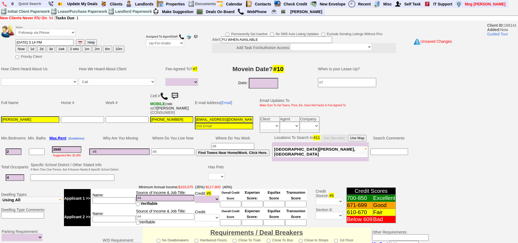
scroll to position [154, 0]
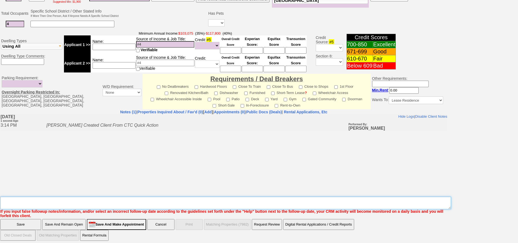
click at [42, 203] on textarea "Insert New Note Here" at bounding box center [225, 203] width 451 height 13
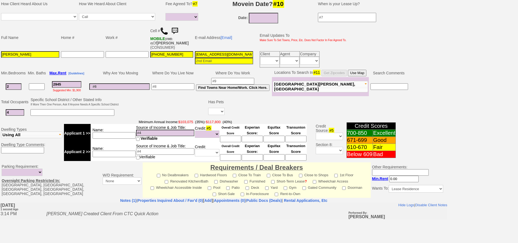
scroll to position [0, 0]
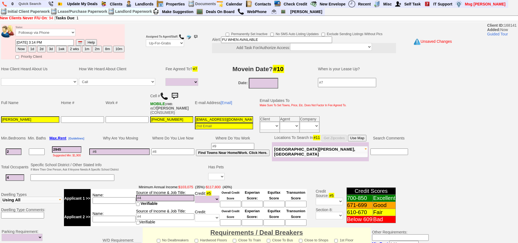
drag, startPoint x: 266, startPoint y: 41, endPoint x: 205, endPoint y: 47, distance: 61.5
click at [205, 47] on td "Permanently Set Inactive No SMS Auto Listing Updates Exclude Sending Listings W…" at bounding box center [297, 42] width 200 height 26
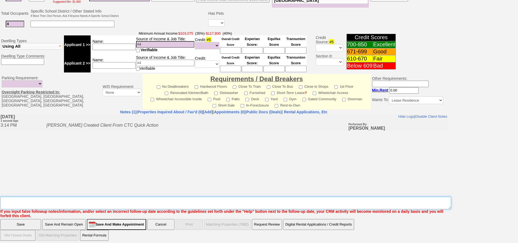
click at [217, 198] on textarea "Insert New Note Here" at bounding box center [225, 203] width 451 height 13
paste textarea "FU WHEN AVAILABLE"
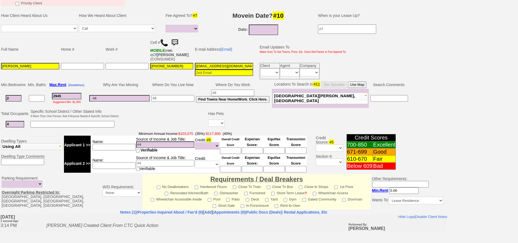
scroll to position [0, 0]
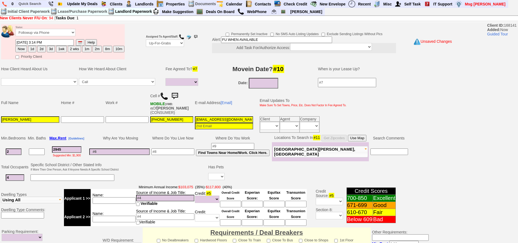
type textarea "FU WHEN AVAILABLE"
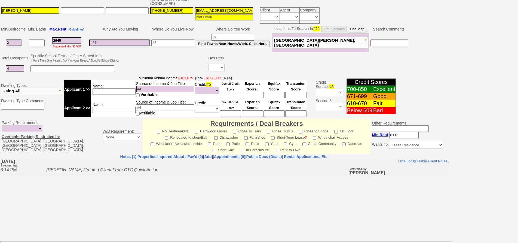
scroll to position [154, 0]
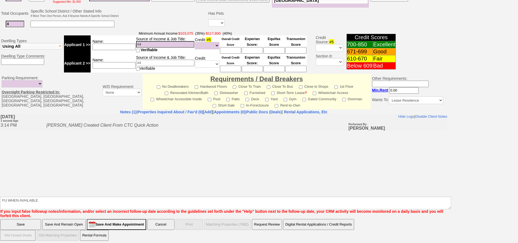
click at [35, 219] on input "Save" at bounding box center [20, 224] width 41 height 11
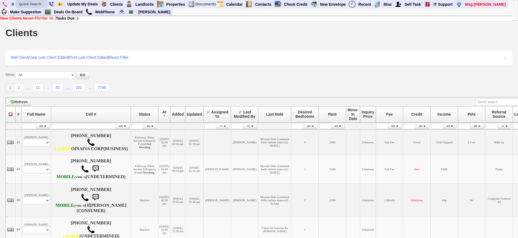
click at [39, 4] on input "text" at bounding box center [32, 4] width 30 height 7
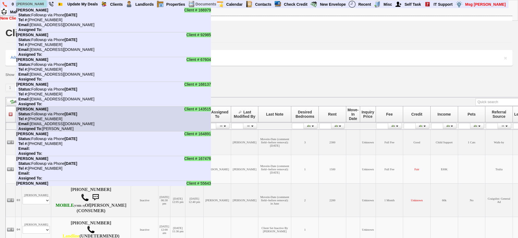
type input "[PERSON_NAME]"
click at [90, 109] on li "Client # 143515 [PERSON_NAME] Status: Followup via Phone [DATE] Tel #: [PHONE_N…" at bounding box center [113, 119] width 195 height 25
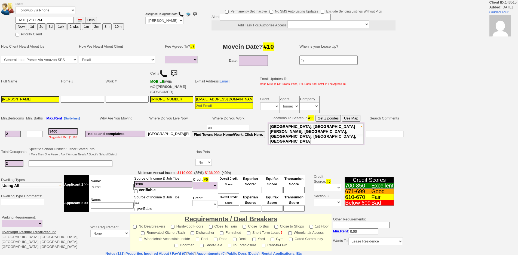
select select
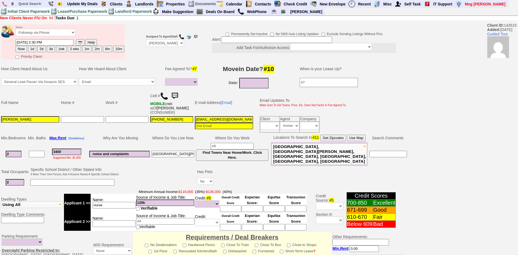
click at [179, 95] on img at bounding box center [174, 96] width 11 height 11
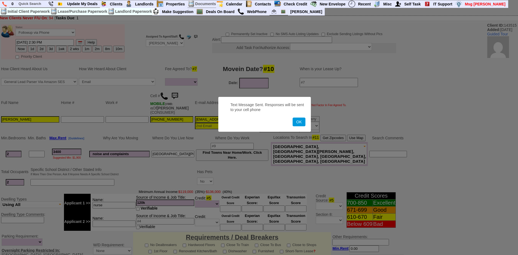
click at [293, 118] on button "OK" at bounding box center [299, 122] width 13 height 9
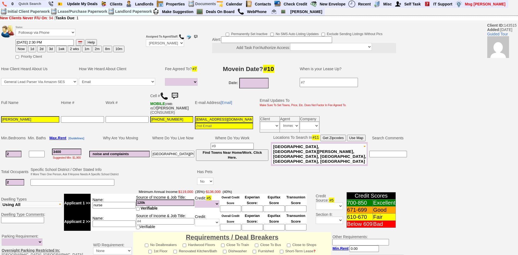
click at [114, 91] on td "Work #" at bounding box center [127, 103] width 45 height 26
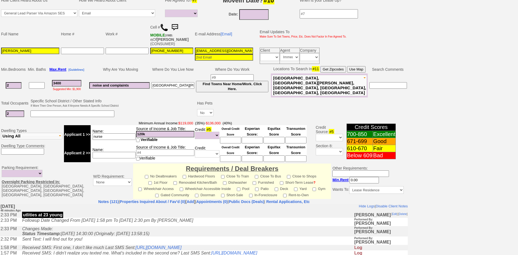
scroll to position [149, 0]
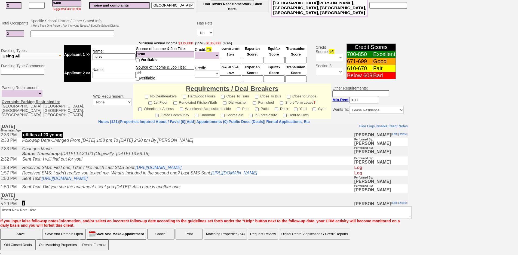
click at [43, 103] on u "Overnight Parking Restricted In:" at bounding box center [31, 102] width 59 height 4
drag, startPoint x: 403, startPoint y: 241, endPoint x: 416, endPoint y: 242, distance: 13.6
click at [405, 241] on td "Save Save And Remain Open Save And Make Appointment Cancel Print Matching Prope…" at bounding box center [204, 239] width 408 height 22
click at [441, 241] on div "Status: Followup via Phone Followup via Email Followup When Section 8 Property …" at bounding box center [259, 63] width 518 height 376
drag, startPoint x: 469, startPoint y: 163, endPoint x: 449, endPoint y: 159, distance: 20.0
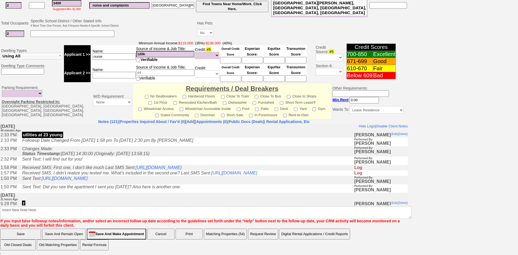
click at [469, 163] on div "Status: Followup via Phone Followup via Email Followup When Section 8 Property …" at bounding box center [259, 63] width 518 height 376
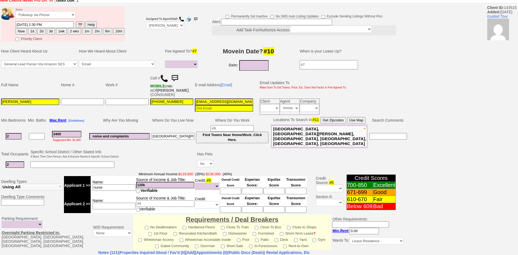
scroll to position [0, 0]
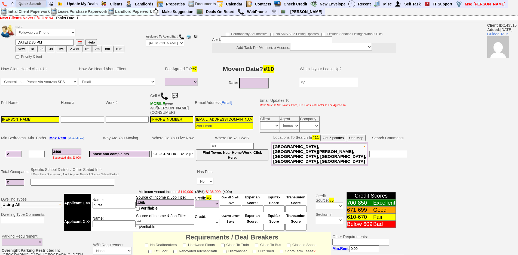
click at [32, 4] on input "text" at bounding box center [31, 3] width 30 height 7
click at [37, 6] on input "vijay" at bounding box center [31, 3] width 30 height 7
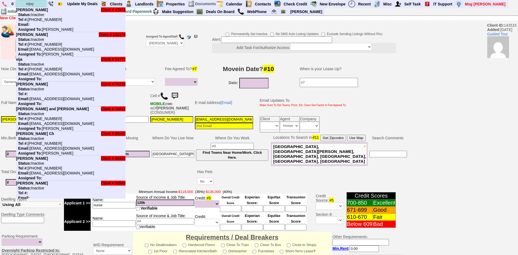
click at [37, 4] on input "vijay" at bounding box center [31, 3] width 30 height 7
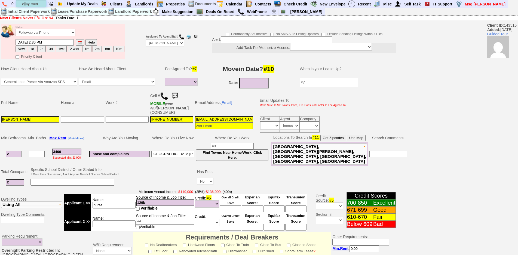
click at [37, 4] on input "vijay men" at bounding box center [31, 3] width 30 height 7
click at [40, 5] on input "vijay men" at bounding box center [31, 3] width 30 height 7
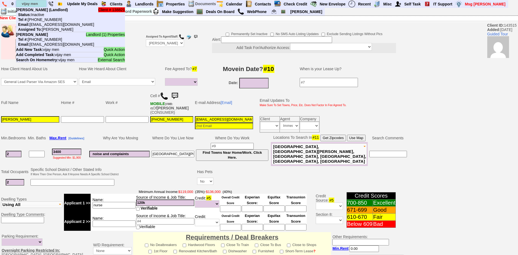
click at [40, 5] on input "vijay men" at bounding box center [31, 3] width 30 height 7
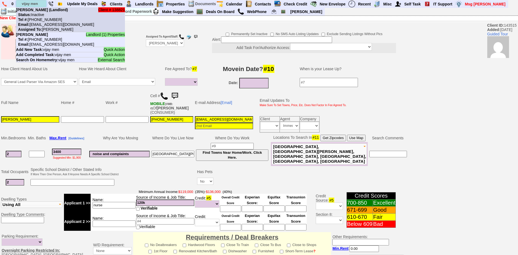
type input "vijay men"
click at [43, 10] on b "[PERSON_NAME] (Landlord)" at bounding box center [42, 10] width 52 height 4
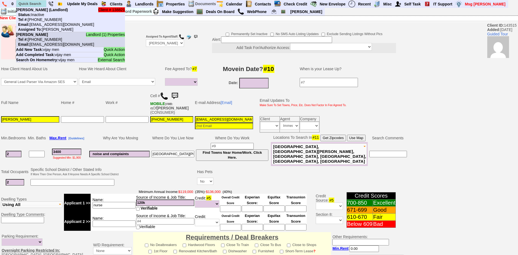
click at [41, 42] on nobr "Email: [EMAIL_ADDRESS][DOMAIN_NAME]" at bounding box center [55, 44] width 78 height 4
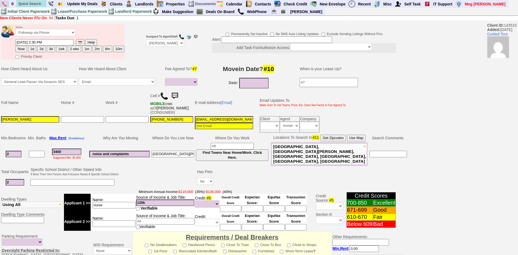
click at [6, 4] on img at bounding box center [4, 4] width 5 height 5
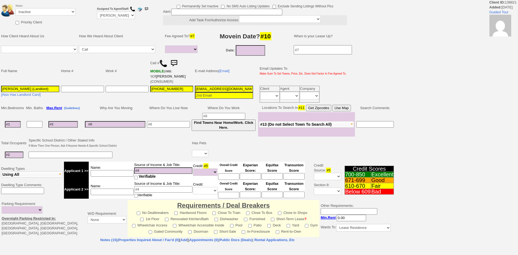
select select
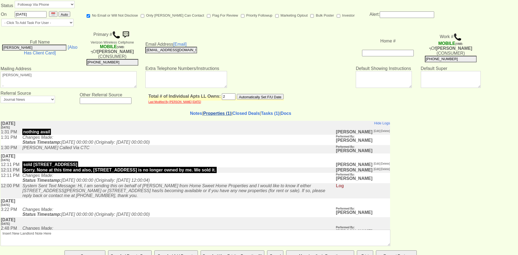
click at [210, 111] on link "Properties (1)" at bounding box center [217, 113] width 28 height 5
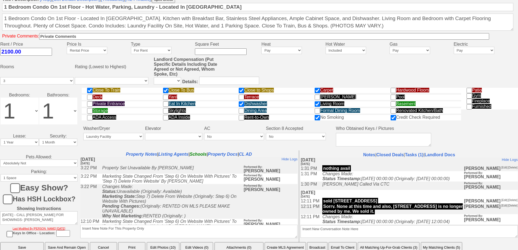
scroll to position [171, 0]
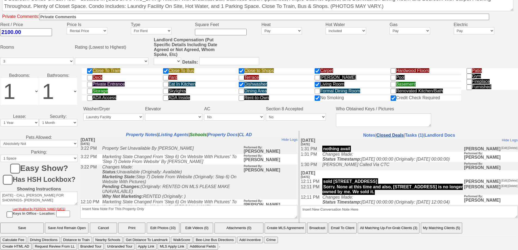
click at [387, 136] on link "Closed Deals" at bounding box center [389, 135] width 27 height 5
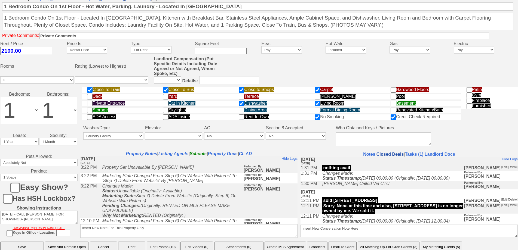
scroll to position [195, 0]
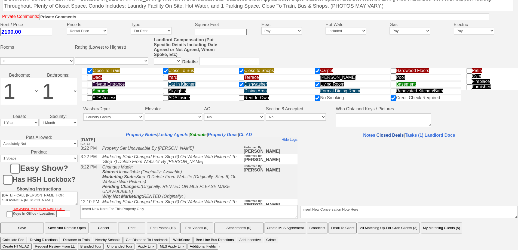
select select "50"
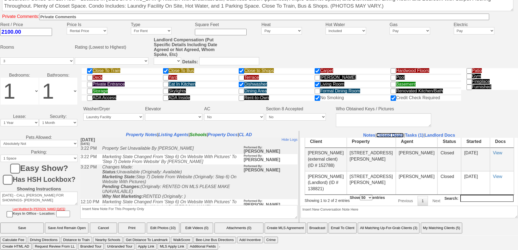
scroll to position [4, 0]
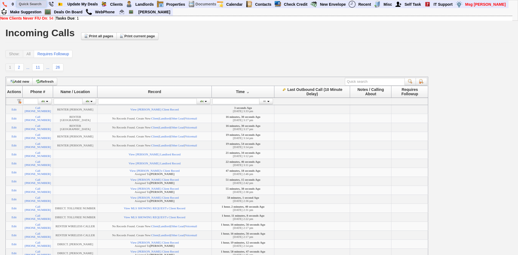
click at [36, 6] on input "text" at bounding box center [32, 4] width 30 height 7
paste input "347-680-3076"
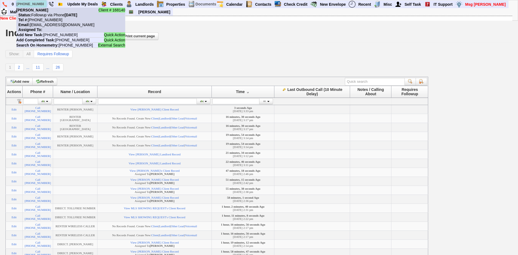
type input "347-680-3076"
click at [46, 14] on nobr "Status: Followup via Phone Friday, September 26th, 2025" at bounding box center [46, 15] width 61 height 4
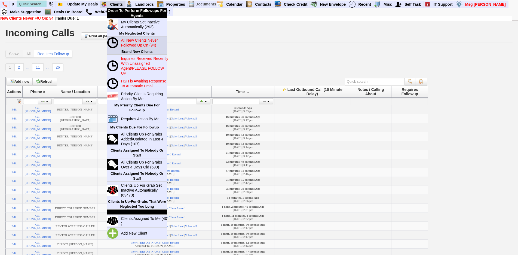
click at [142, 44] on blink "All New Clients Never Followed Up On (94)" at bounding box center [139, 42] width 37 height 9
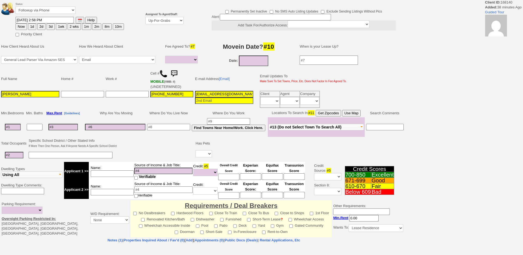
select select
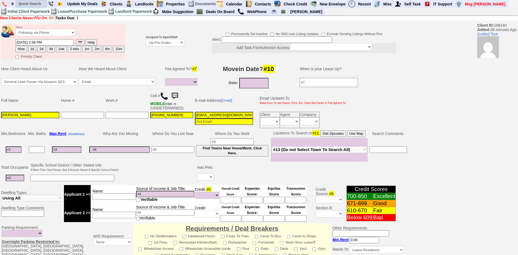
click at [31, 4] on input "text" at bounding box center [31, 3] width 30 height 7
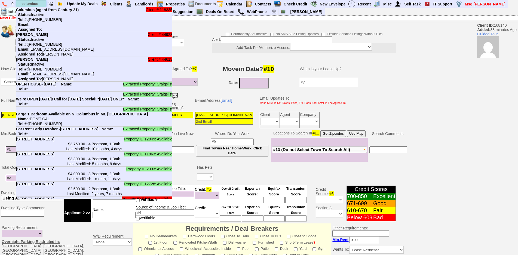
click at [41, 5] on input "columbus" at bounding box center [31, 3] width 30 height 7
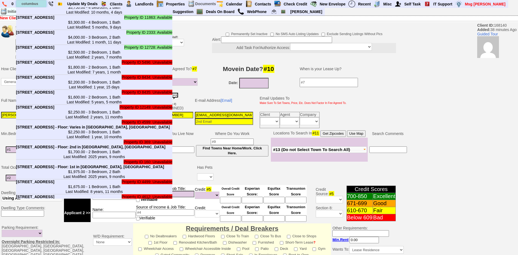
scroll to position [136, 0]
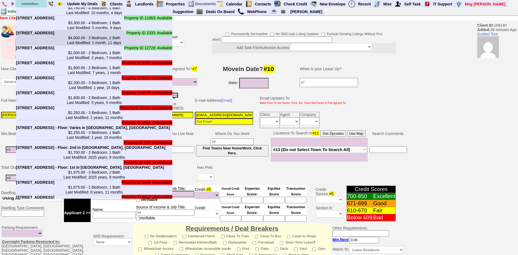
type input "columbus"
click at [47, 45] on center "$4,000.00 - 3 Bedroom, 2 Bath Last Modified: 1 month, 11 days" at bounding box center [94, 40] width 157 height 10
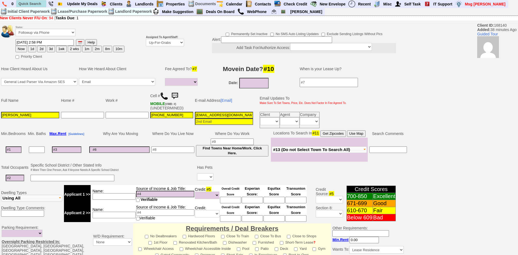
scroll to position [107, 0]
click at [30, 50] on button "1d" at bounding box center [32, 49] width 8 height 7
type input "09/27/2025 03:37 PM"
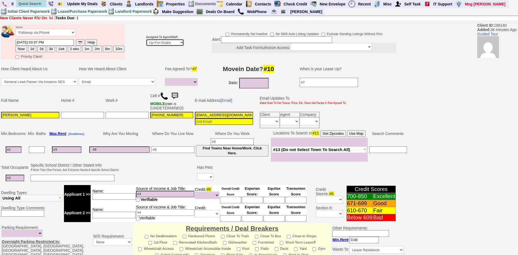
drag, startPoint x: 152, startPoint y: 41, endPoint x: 155, endPoint y: 44, distance: 4.8
click at [152, 41] on select "Up-For-Grabs ***** STAFF ***** Bob Bruno 914-419-3579 Cristy Liberto 914-486-10…" at bounding box center [165, 42] width 38 height 7
select select "148"
click at [146, 39] on select "Up-For-Grabs ***** STAFF ***** Bob Bruno 914-419-3579 Cristy Liberto 914-486-10…" at bounding box center [165, 42] width 38 height 7
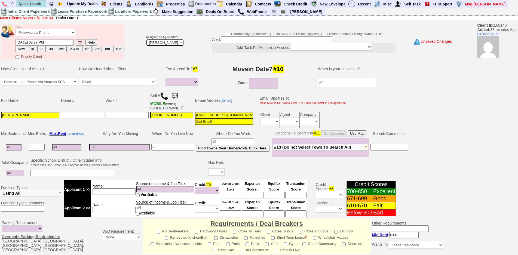
scroll to position [133, 0]
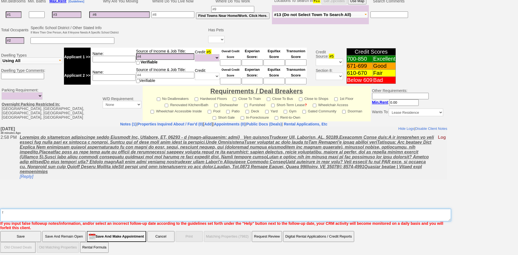
click at [244, 213] on textarea "Insert New Note Here" at bounding box center [225, 215] width 451 height 13
type textarea "f"
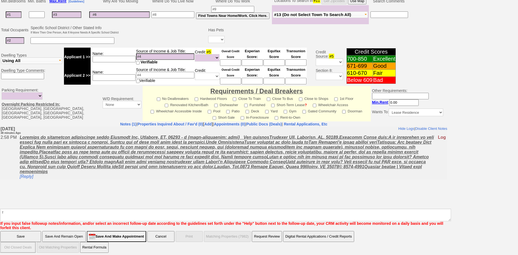
click input "Save" at bounding box center [20, 236] width 41 height 11
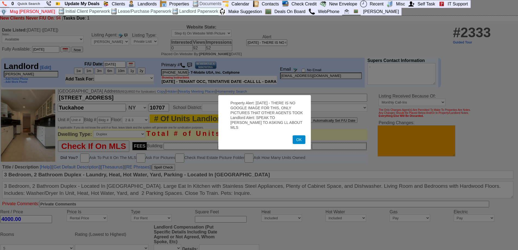
click at [299, 137] on button "OK" at bounding box center [299, 140] width 13 height 9
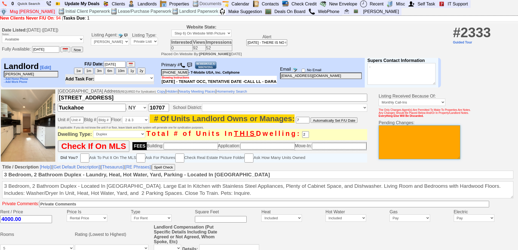
click at [389, 136] on textarea at bounding box center [420, 142] width 82 height 34
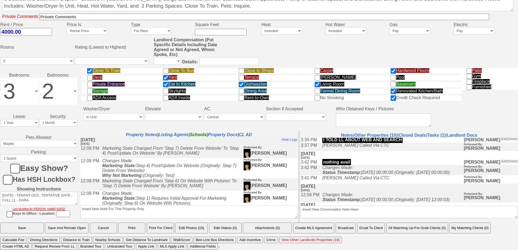
type textarea "[PERSON_NAME] rented this 9/26 [PERSON_NAME]"
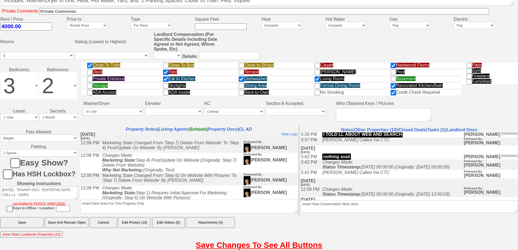
click at [73, 228] on input "Save And Remain Open" at bounding box center [67, 222] width 44 height 11
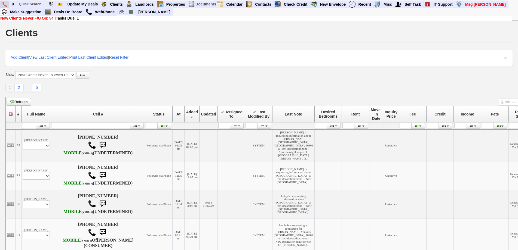
click at [7, 6] on link at bounding box center [4, 4] width 9 height 7
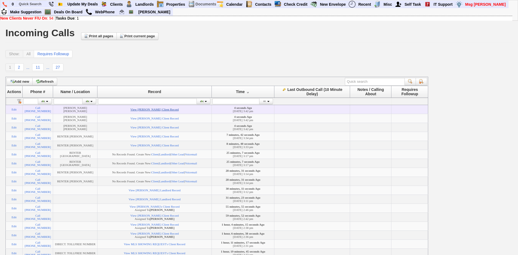
click at [143, 108] on link "View [PERSON_NAME] Client Record" at bounding box center [154, 109] width 48 height 3
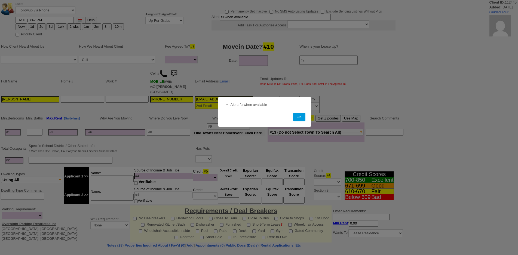
select select
